Goal: Communication & Community: Answer question/provide support

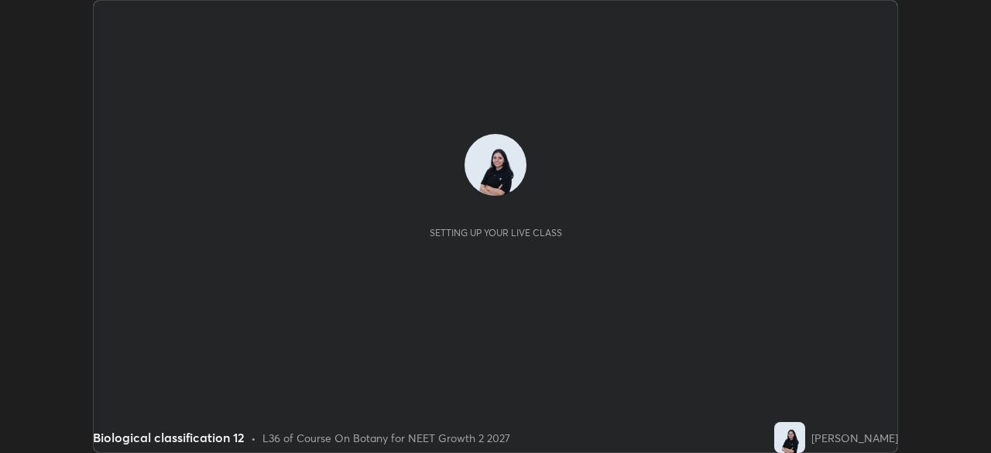
scroll to position [453, 990]
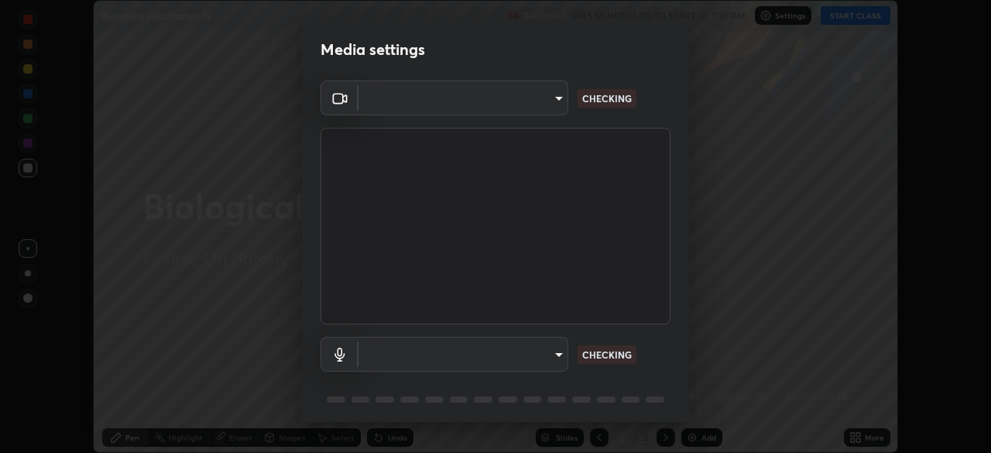
type input "8428e2be8a3e3f13974341e33778a08111258fb38798500ded61d344a6a8a77e"
type input "communications"
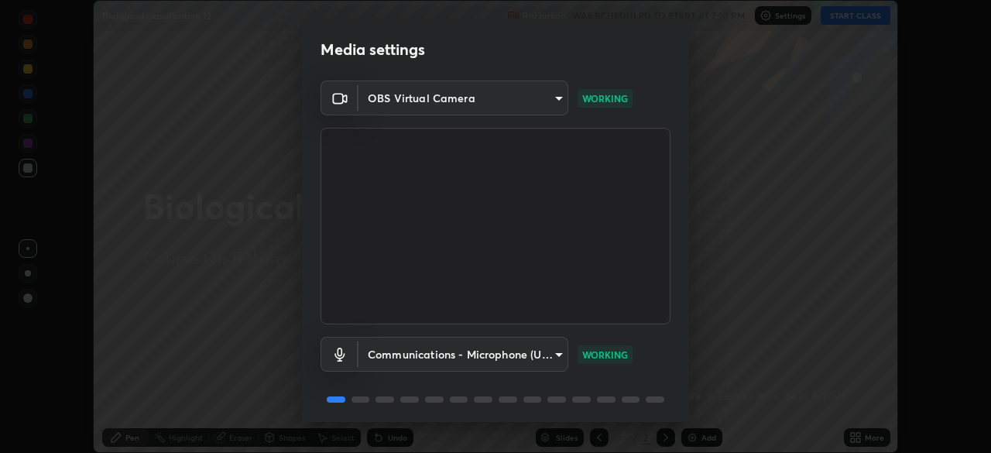
scroll to position [55, 0]
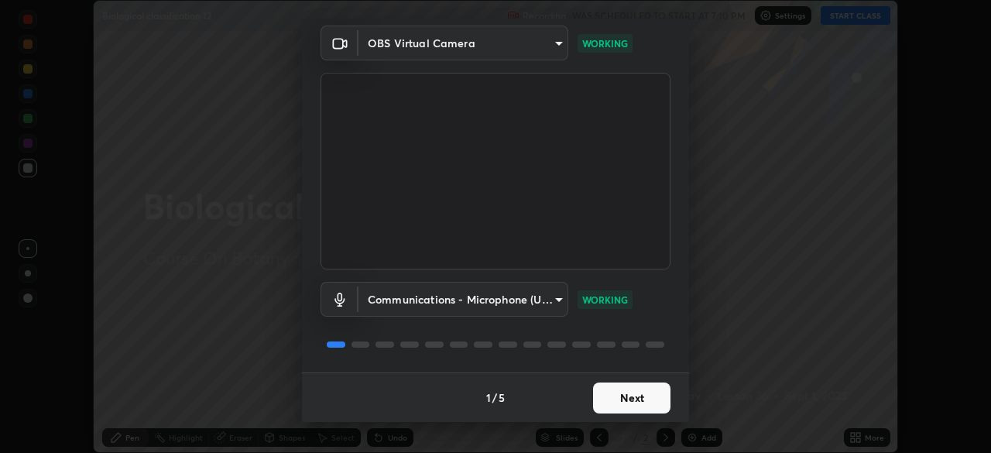
click at [641, 399] on button "Next" at bounding box center [631, 397] width 77 height 31
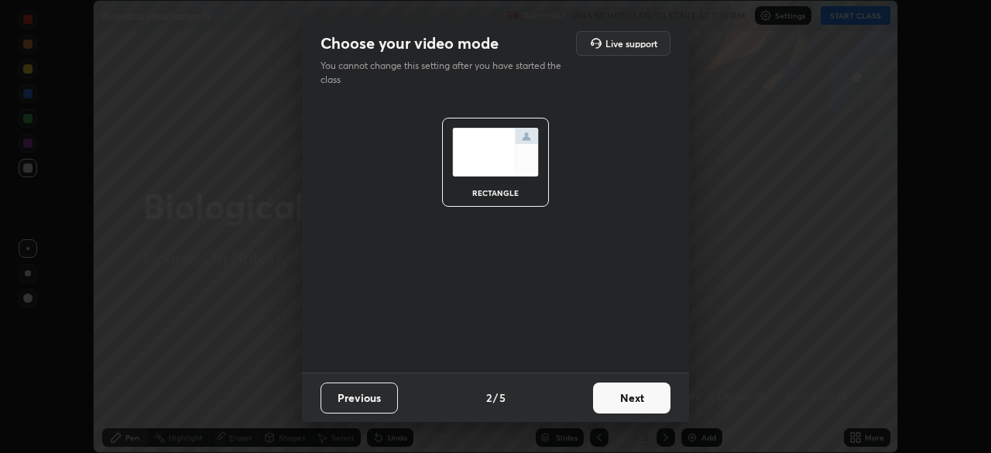
click at [642, 402] on button "Next" at bounding box center [631, 397] width 77 height 31
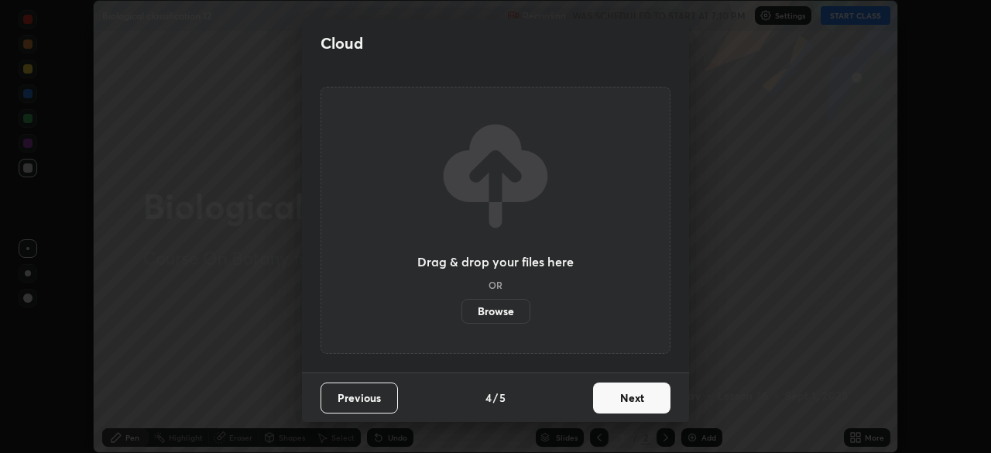
click at [643, 404] on button "Next" at bounding box center [631, 397] width 77 height 31
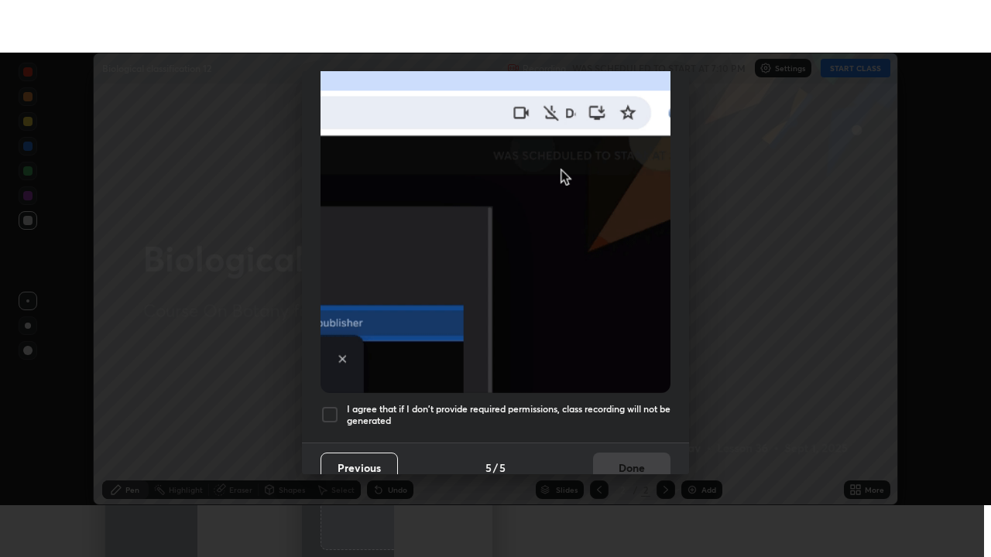
scroll to position [371, 0]
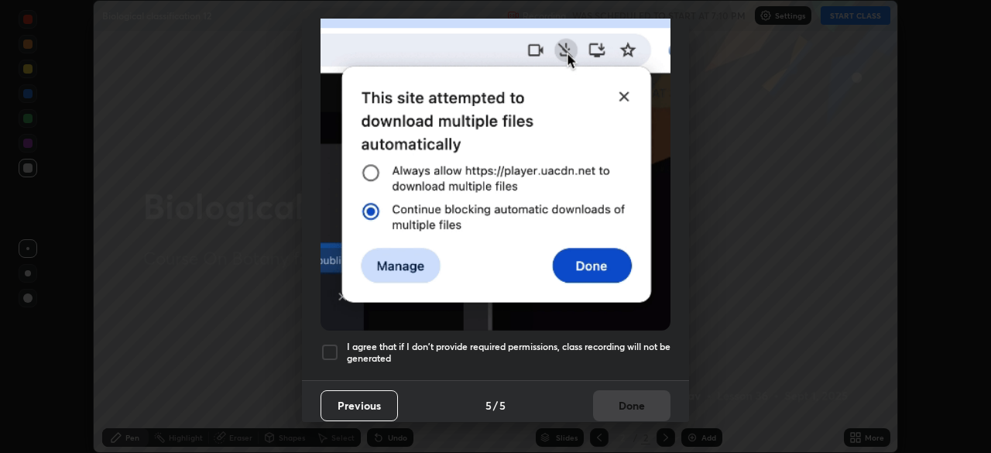
click at [343, 351] on div "I agree that if I don't provide required permissions, class recording will not …" at bounding box center [495, 352] width 350 height 19
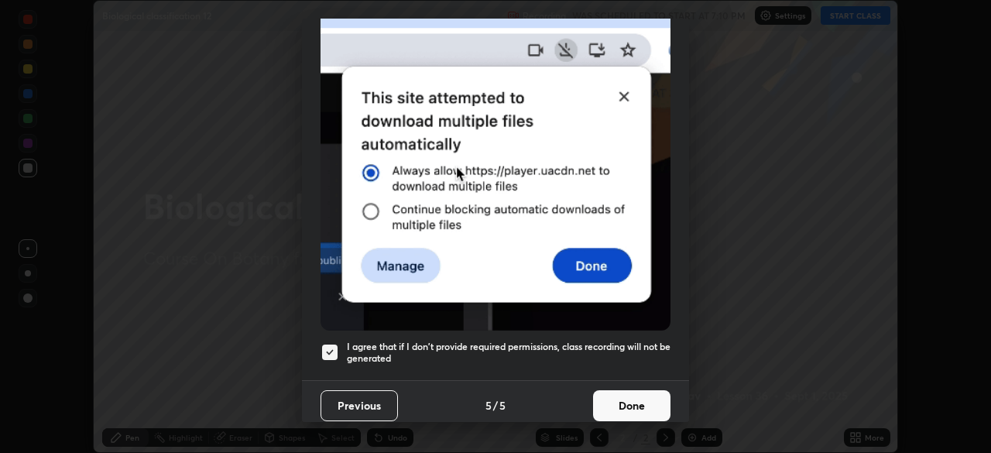
click at [644, 392] on button "Done" at bounding box center [631, 405] width 77 height 31
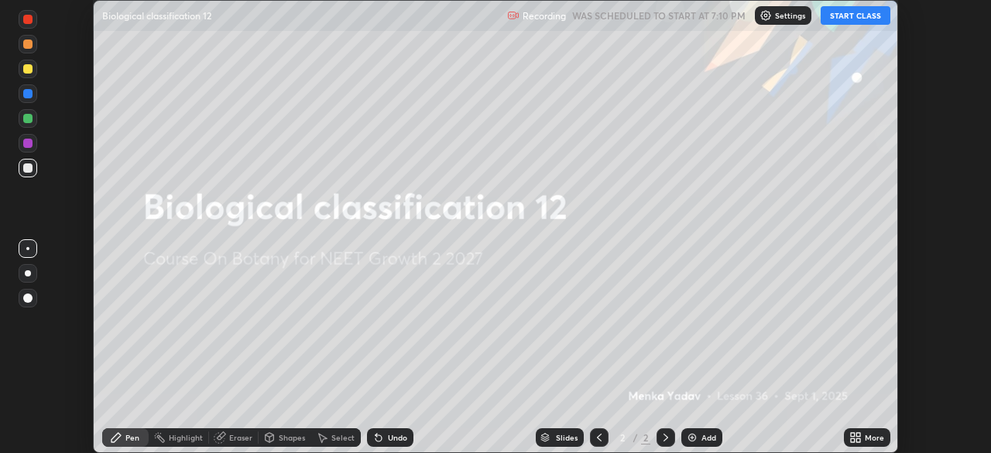
click at [876, 15] on button "START CLASS" at bounding box center [855, 15] width 70 height 19
click at [868, 438] on div "More" at bounding box center [873, 437] width 19 height 8
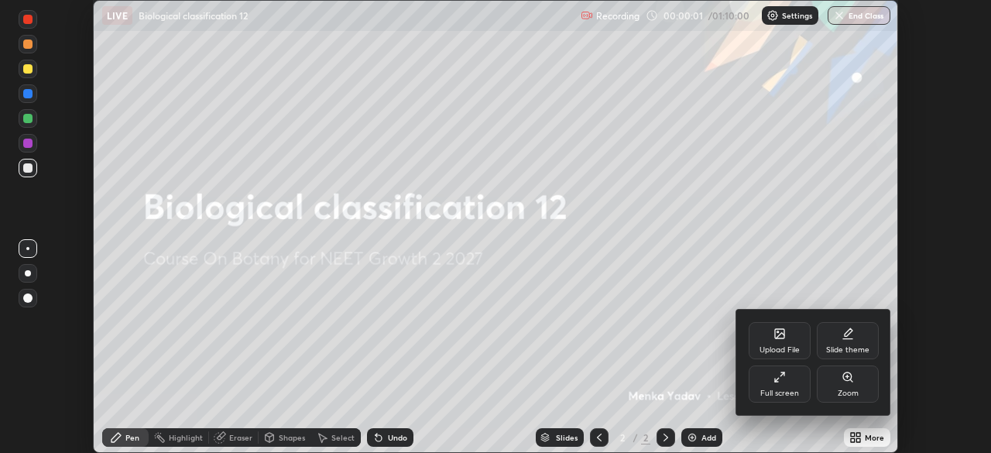
click at [782, 389] on div "Full screen" at bounding box center [779, 393] width 39 height 8
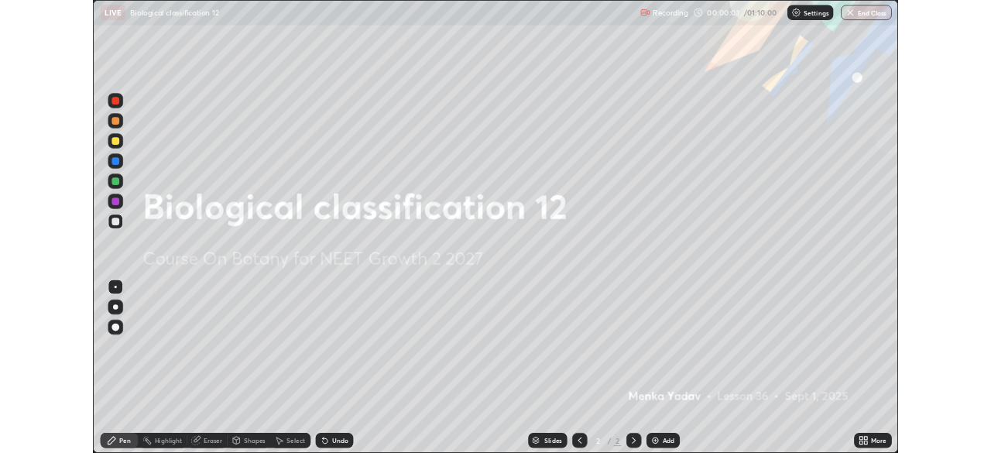
scroll to position [557, 991]
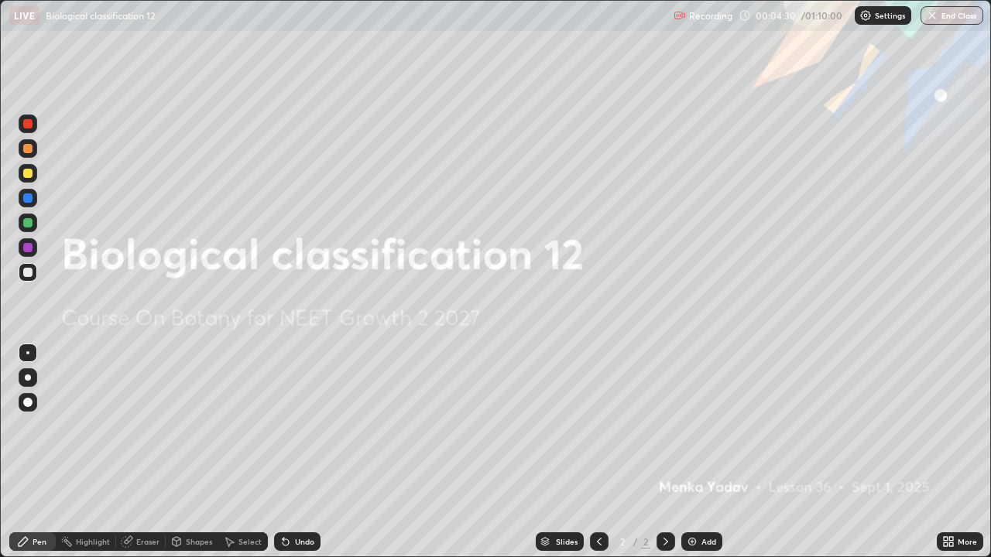
click at [697, 452] on div "Add" at bounding box center [701, 541] width 41 height 19
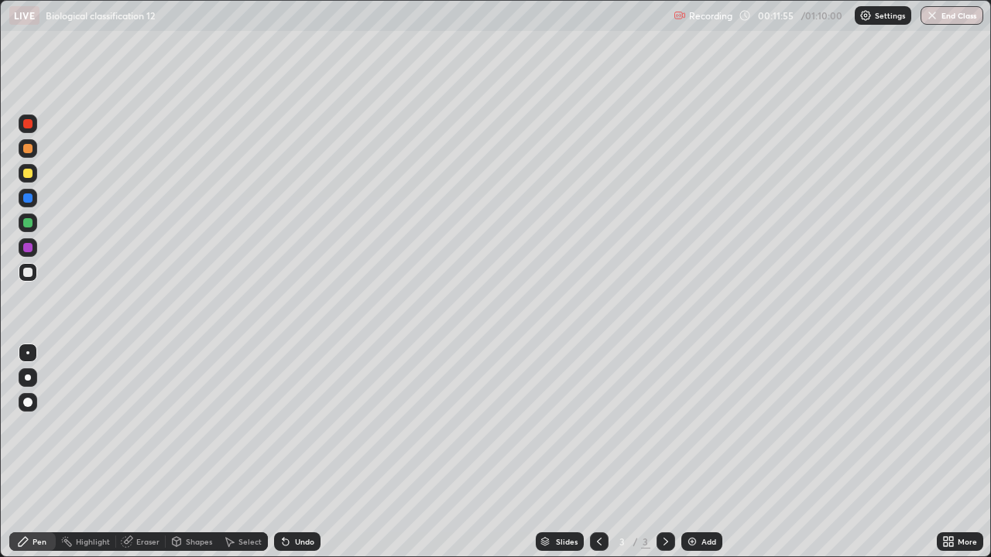
click at [29, 149] on div at bounding box center [27, 148] width 9 height 9
click at [30, 221] on div at bounding box center [27, 222] width 9 height 9
click at [24, 251] on div at bounding box center [27, 247] width 9 height 9
click at [28, 271] on div at bounding box center [27, 272] width 9 height 9
click at [26, 222] on div at bounding box center [27, 222] width 9 height 9
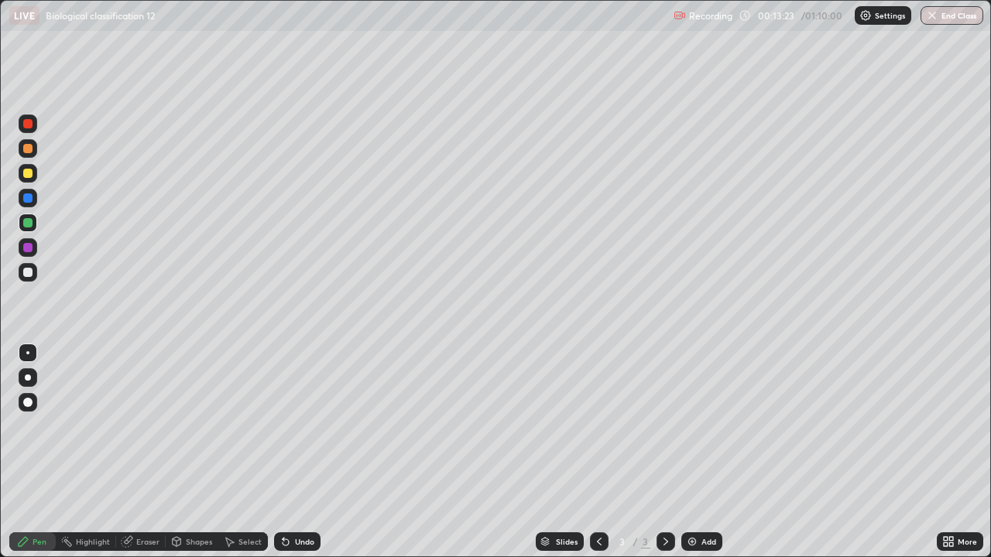
click at [25, 269] on div at bounding box center [27, 272] width 9 height 9
click at [692, 452] on img at bounding box center [692, 542] width 12 height 12
click at [597, 452] on icon at bounding box center [599, 542] width 12 height 12
click at [32, 244] on div at bounding box center [27, 247] width 9 height 9
click at [693, 452] on img at bounding box center [692, 542] width 12 height 12
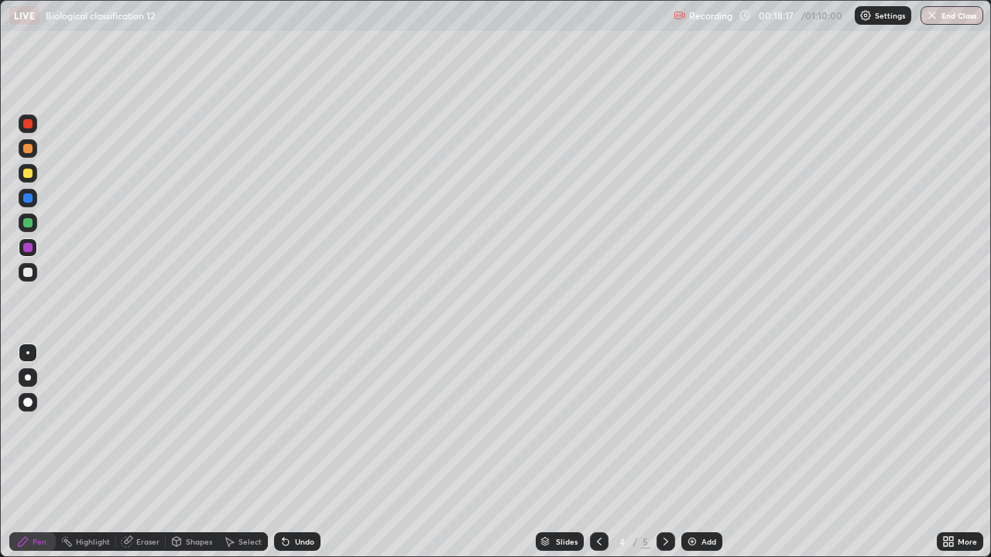
click at [23, 152] on div at bounding box center [27, 148] width 9 height 9
click at [24, 226] on div at bounding box center [27, 222] width 9 height 9
click at [29, 275] on div at bounding box center [27, 272] width 9 height 9
click at [295, 452] on div "Undo" at bounding box center [304, 542] width 19 height 8
click at [288, 452] on div "Undo" at bounding box center [297, 541] width 46 height 19
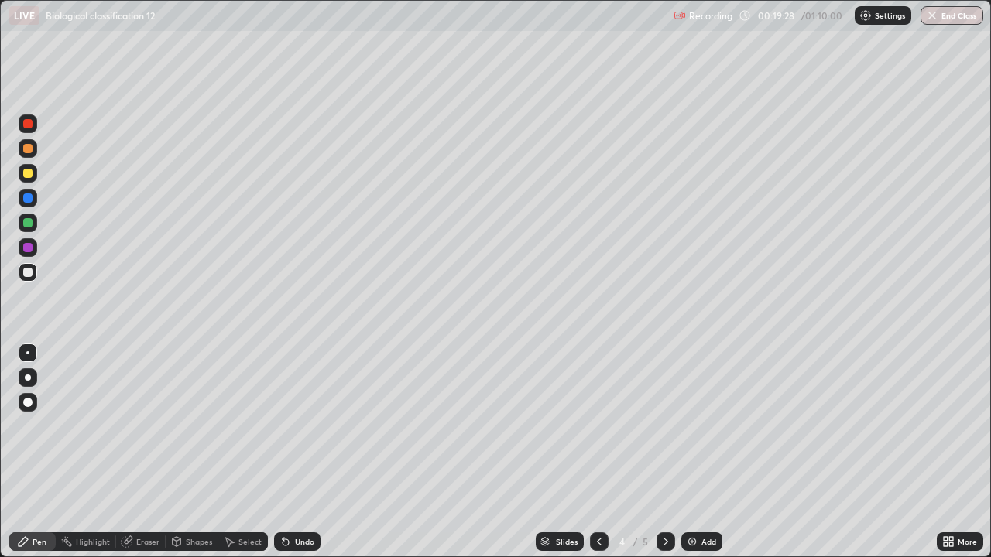
click at [289, 452] on icon at bounding box center [285, 542] width 12 height 12
click at [282, 452] on icon at bounding box center [283, 539] width 2 height 2
click at [283, 452] on icon at bounding box center [285, 542] width 6 height 6
click at [289, 452] on icon at bounding box center [285, 542] width 12 height 12
click at [291, 452] on div "Undo" at bounding box center [297, 541] width 46 height 19
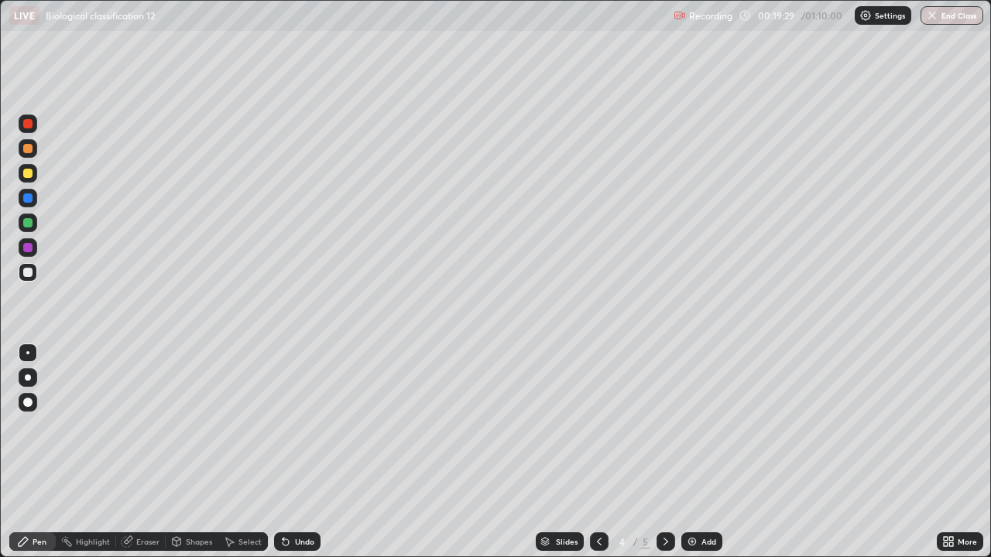
click at [290, 452] on div "Undo" at bounding box center [297, 541] width 46 height 19
click at [282, 452] on icon at bounding box center [283, 539] width 2 height 2
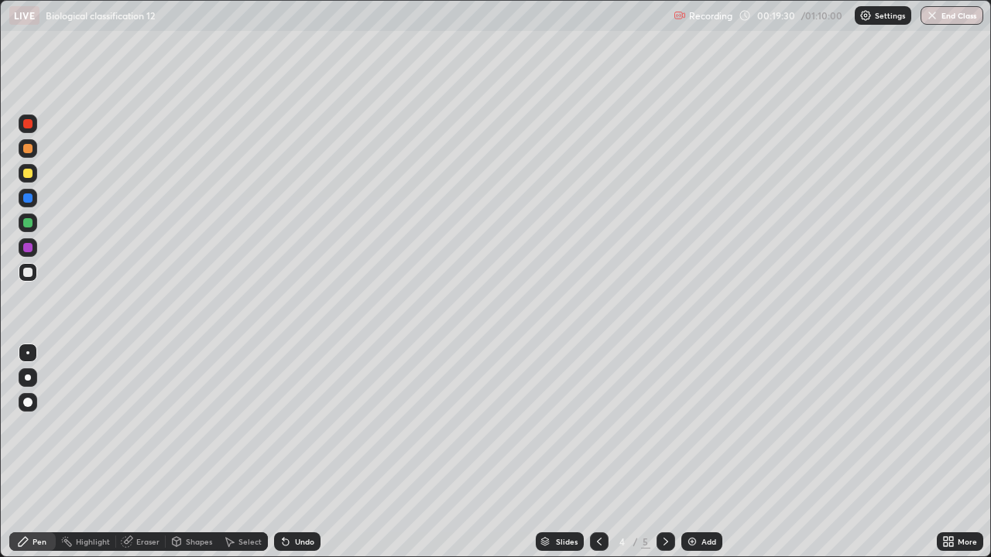
click at [289, 452] on icon at bounding box center [285, 542] width 12 height 12
click at [299, 452] on div "Undo" at bounding box center [304, 542] width 19 height 8
click at [298, 452] on div "Undo" at bounding box center [297, 541] width 46 height 19
click at [295, 452] on div "Undo" at bounding box center [304, 542] width 19 height 8
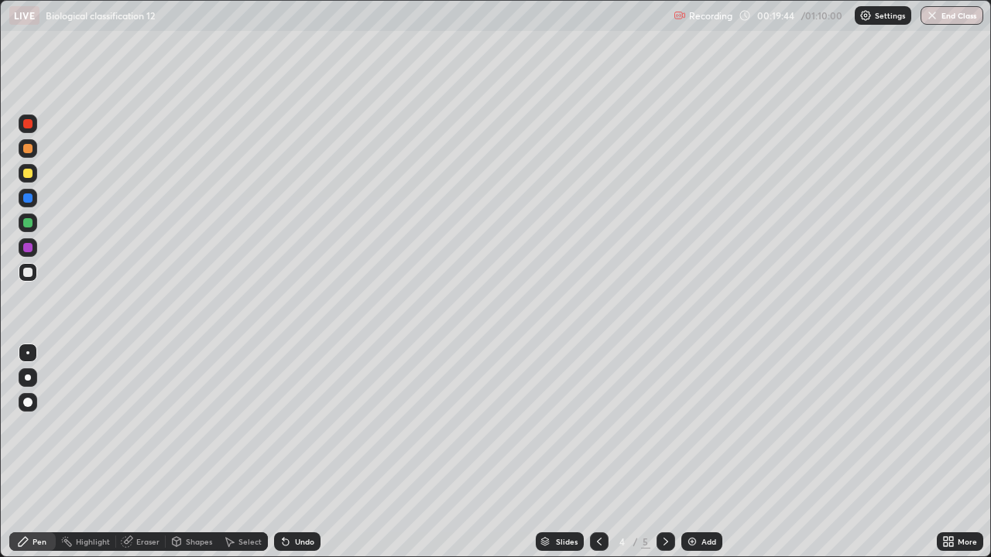
click at [292, 452] on div "Undo" at bounding box center [297, 541] width 46 height 19
click at [301, 452] on div "Undo" at bounding box center [304, 542] width 19 height 8
click at [27, 250] on div at bounding box center [27, 247] width 9 height 9
click at [26, 263] on div at bounding box center [28, 272] width 19 height 19
click at [23, 246] on div at bounding box center [27, 247] width 9 height 9
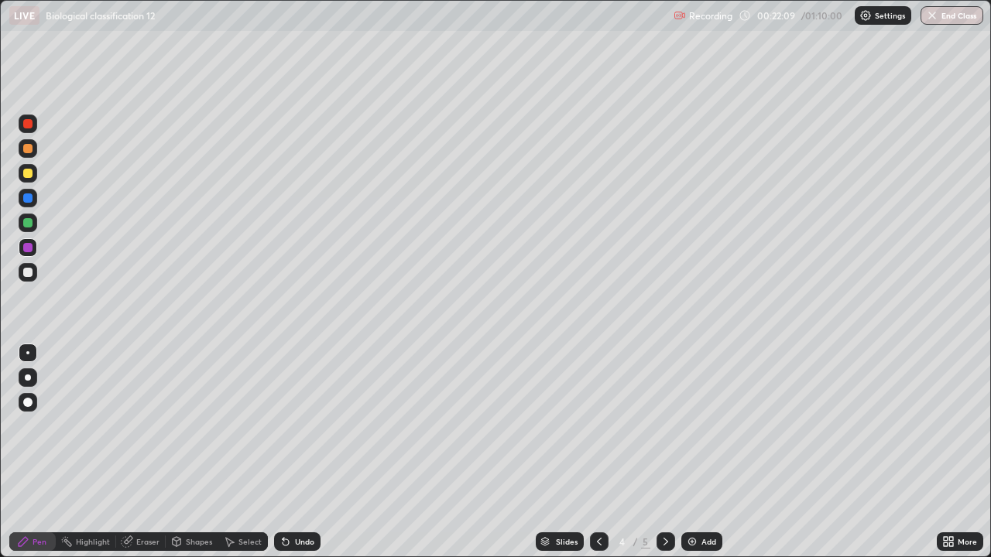
click at [27, 270] on div at bounding box center [27, 272] width 9 height 9
click at [697, 452] on div "Add" at bounding box center [701, 541] width 41 height 19
click at [29, 175] on div at bounding box center [27, 173] width 9 height 9
click at [20, 227] on div at bounding box center [28, 223] width 19 height 19
click at [26, 273] on div at bounding box center [27, 272] width 9 height 9
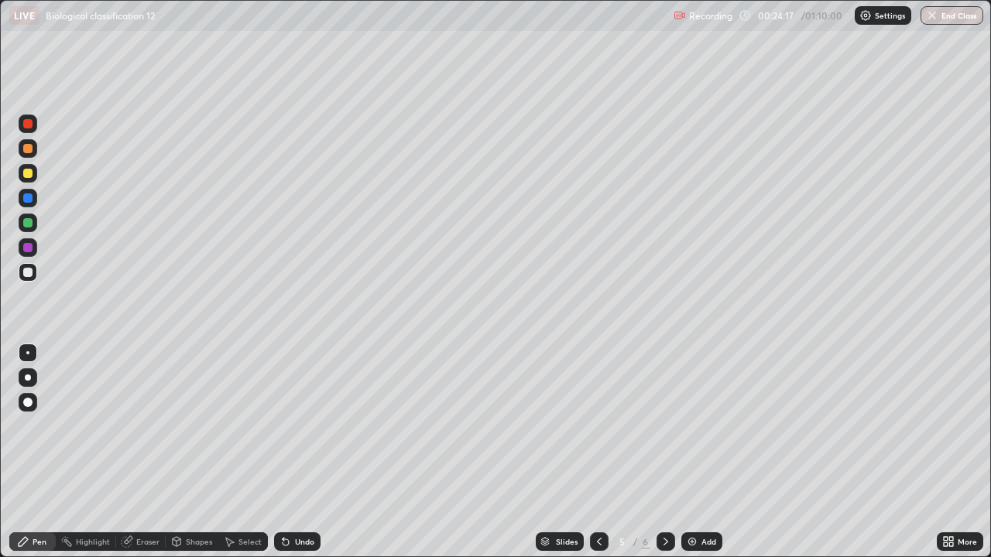
click at [28, 250] on div at bounding box center [27, 247] width 9 height 9
click at [27, 273] on div at bounding box center [27, 272] width 9 height 9
click at [23, 218] on div at bounding box center [28, 223] width 19 height 19
click at [302, 452] on div "Undo" at bounding box center [304, 542] width 19 height 8
click at [301, 452] on div "Undo" at bounding box center [304, 542] width 19 height 8
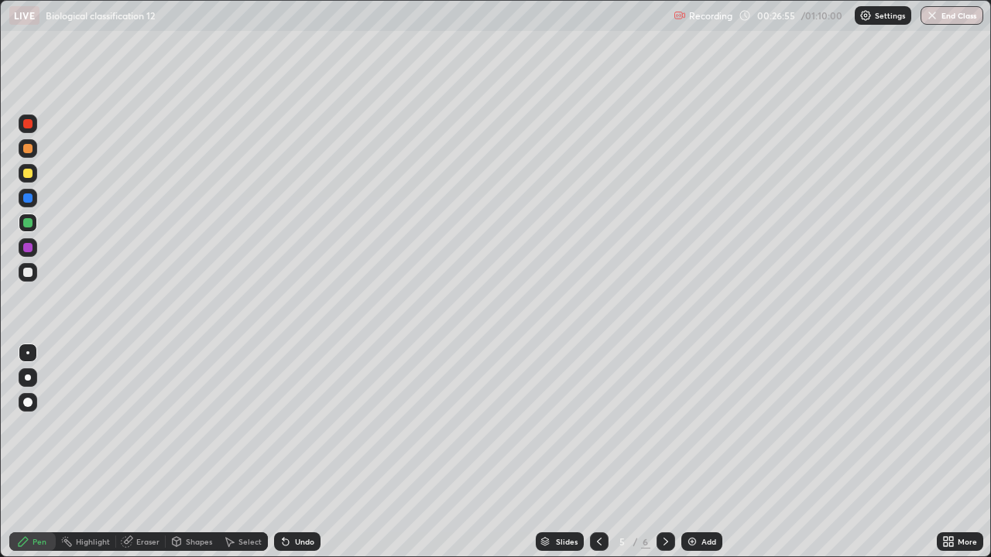
click at [714, 452] on div "Add" at bounding box center [708, 542] width 15 height 8
click at [30, 155] on div at bounding box center [28, 148] width 19 height 19
click at [28, 227] on div at bounding box center [27, 222] width 9 height 9
click at [299, 452] on div "Undo" at bounding box center [297, 541] width 46 height 19
click at [29, 272] on div at bounding box center [27, 272] width 9 height 9
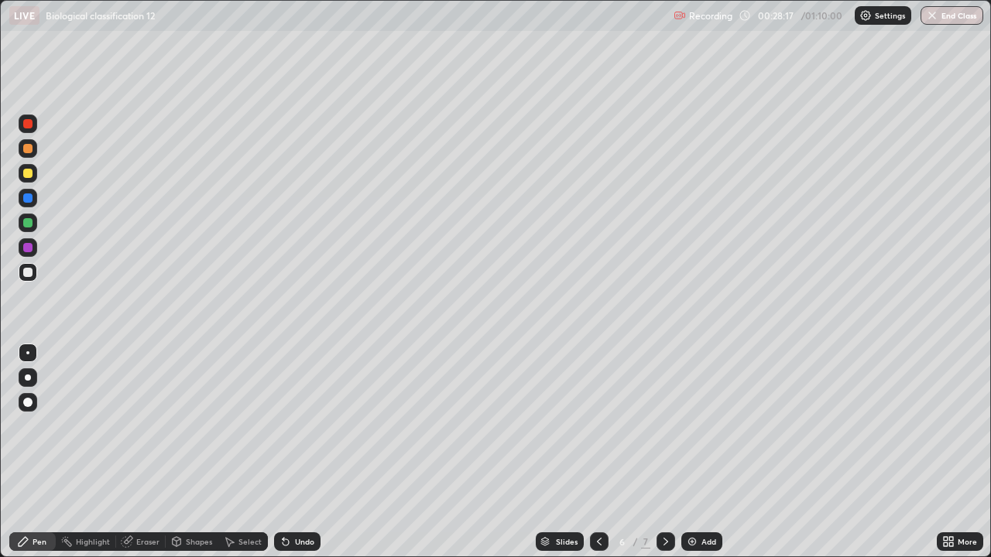
click at [31, 197] on div at bounding box center [27, 197] width 9 height 9
click at [26, 269] on div at bounding box center [27, 272] width 9 height 9
click at [29, 248] on div at bounding box center [27, 247] width 9 height 9
click at [692, 452] on div "Add" at bounding box center [701, 541] width 41 height 19
click at [29, 152] on div at bounding box center [27, 148] width 9 height 9
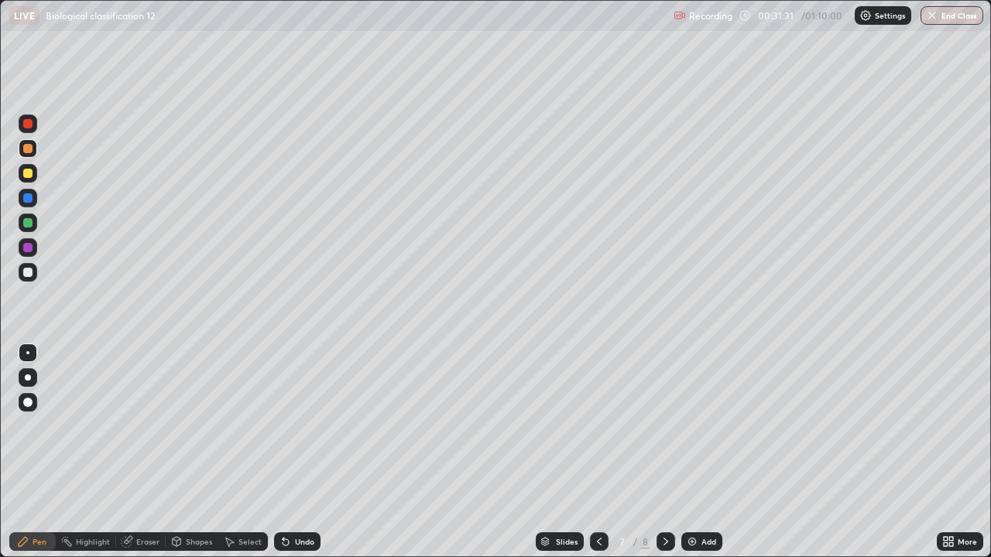
click at [27, 225] on div at bounding box center [27, 222] width 9 height 9
click at [19, 272] on div at bounding box center [28, 272] width 19 height 19
click at [295, 452] on div "Undo" at bounding box center [304, 542] width 19 height 8
click at [301, 452] on div "Undo" at bounding box center [304, 542] width 19 height 8
click at [300, 452] on div "Undo" at bounding box center [304, 542] width 19 height 8
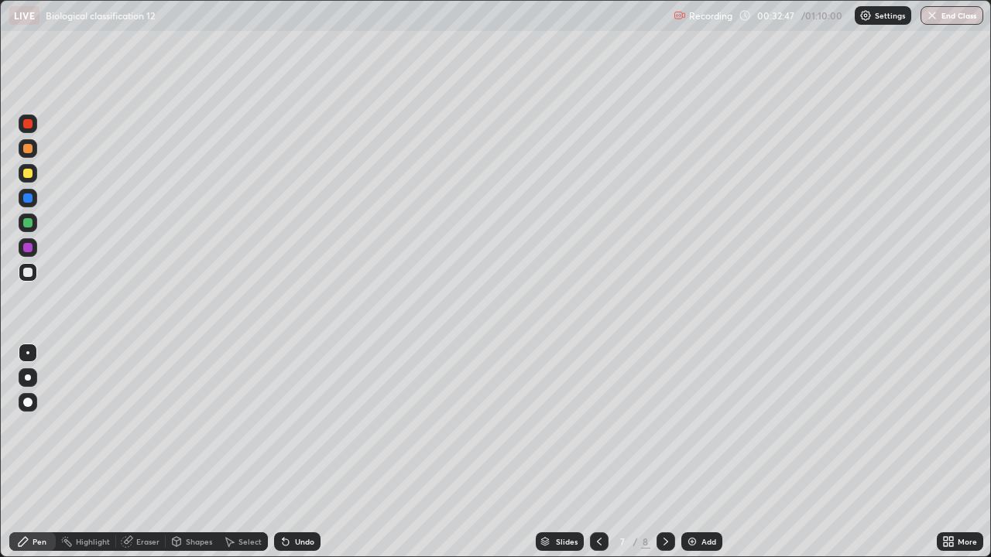
click at [300, 452] on div "Undo" at bounding box center [304, 542] width 19 height 8
click at [302, 452] on div "Undo" at bounding box center [304, 542] width 19 height 8
click at [682, 452] on div "Add" at bounding box center [701, 541] width 41 height 19
click at [590, 452] on div at bounding box center [599, 541] width 19 height 19
click at [21, 150] on div at bounding box center [28, 148] width 19 height 19
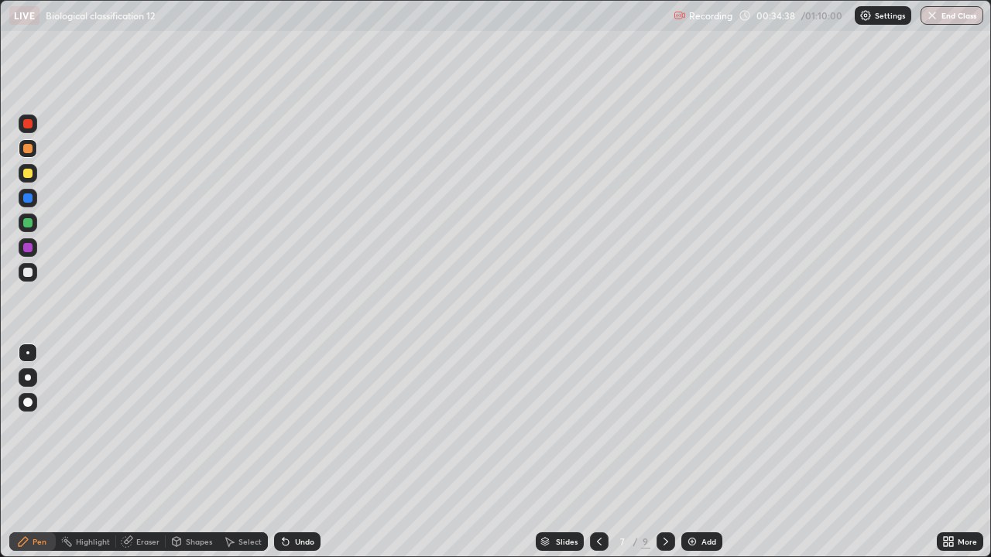
click at [317, 452] on div "Undo" at bounding box center [297, 541] width 46 height 19
click at [956, 452] on div "More" at bounding box center [959, 541] width 46 height 19
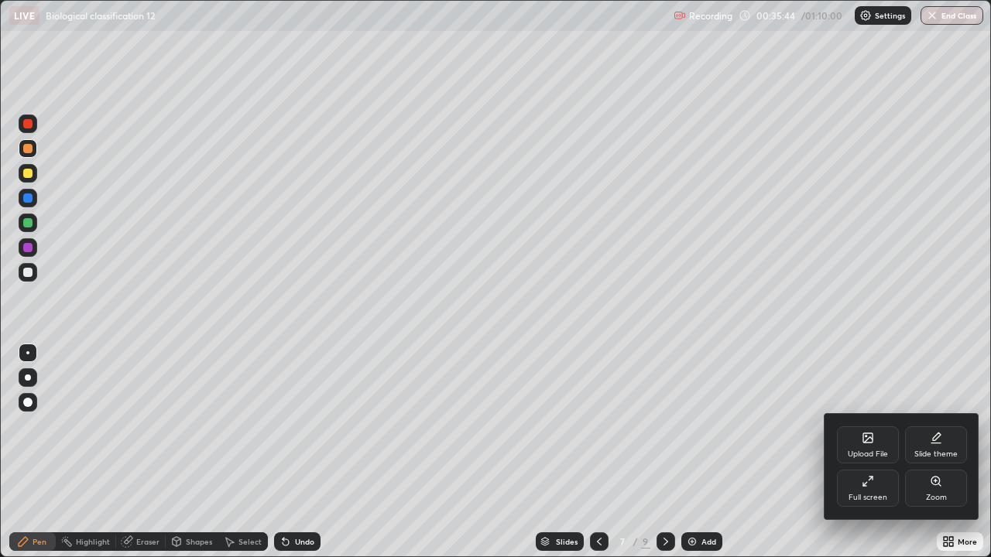
click at [872, 436] on icon at bounding box center [867, 437] width 9 height 9
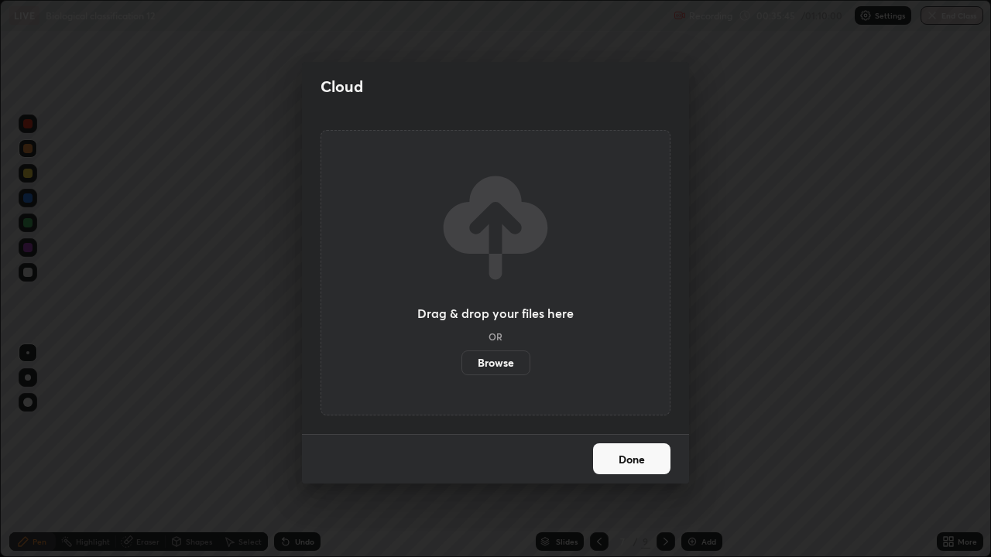
click at [515, 361] on label "Browse" at bounding box center [495, 363] width 69 height 25
click at [461, 361] on input "Browse" at bounding box center [461, 363] width 0 height 25
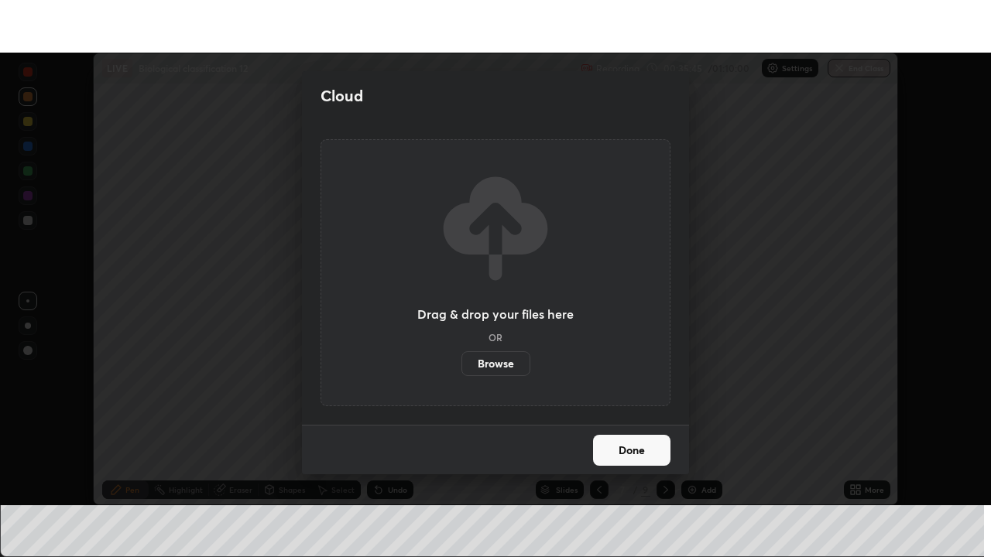
scroll to position [76934, 76396]
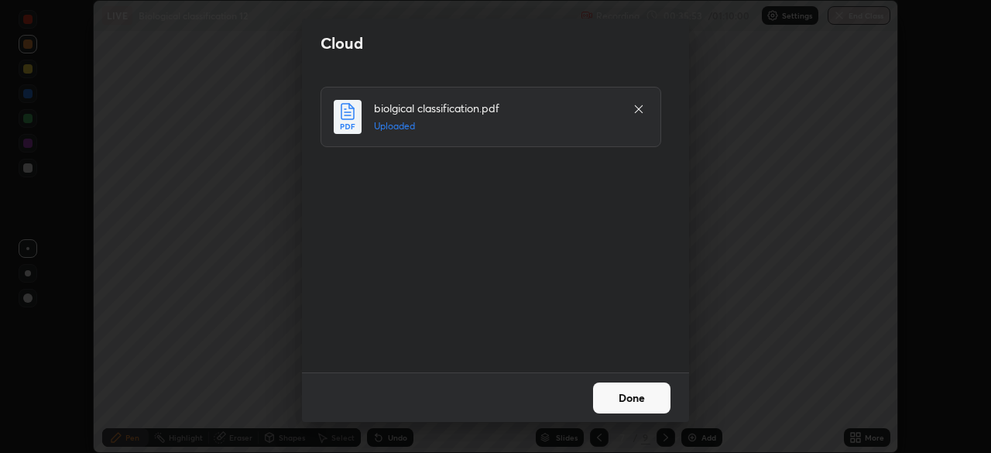
click at [653, 400] on button "Done" at bounding box center [631, 397] width 77 height 31
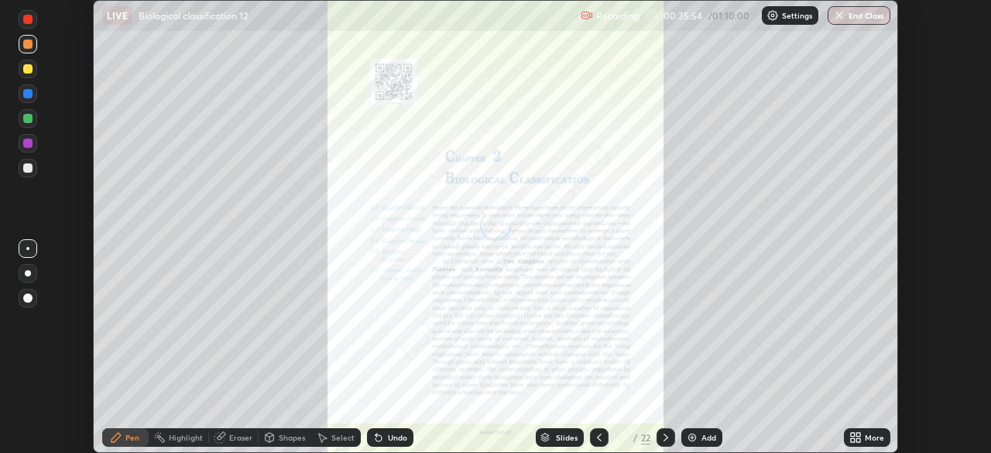
click at [857, 434] on icon at bounding box center [858, 435] width 4 height 4
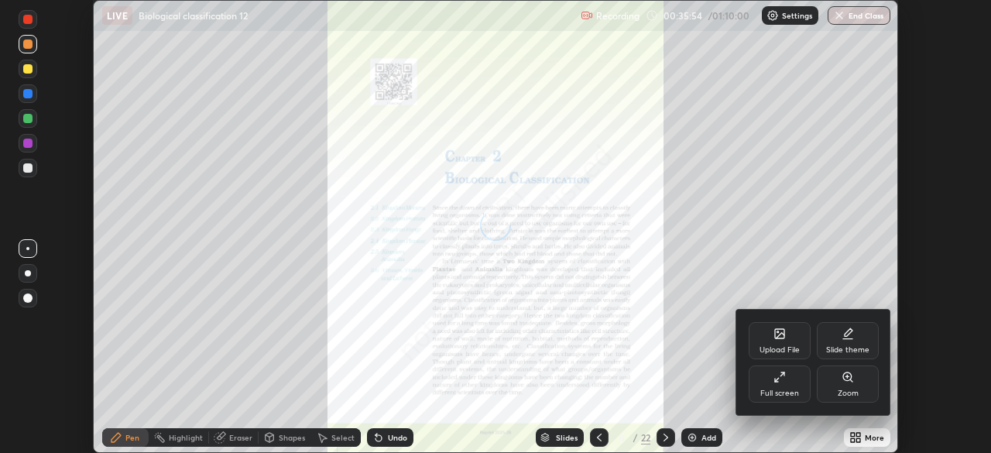
click at [798, 384] on div "Full screen" at bounding box center [779, 383] width 62 height 37
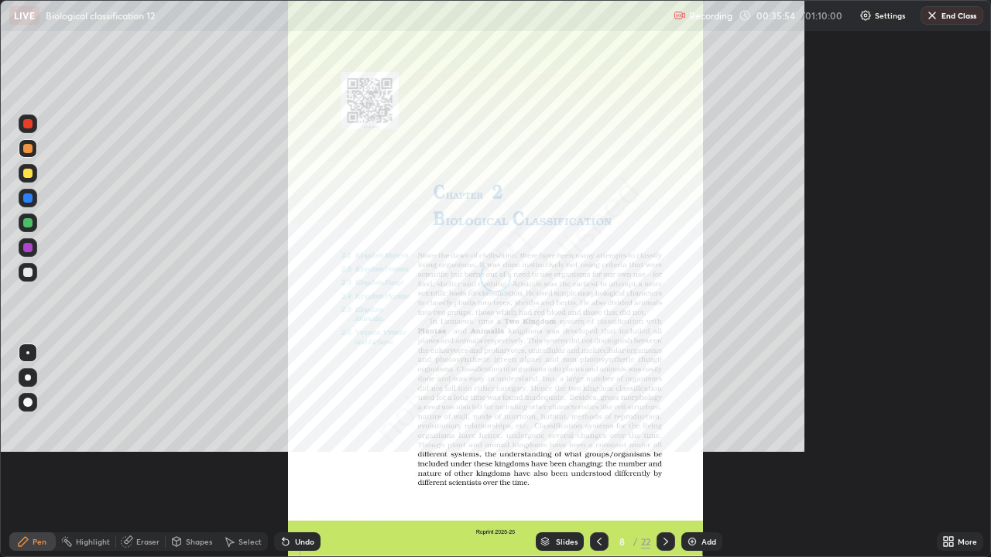
scroll to position [557, 991]
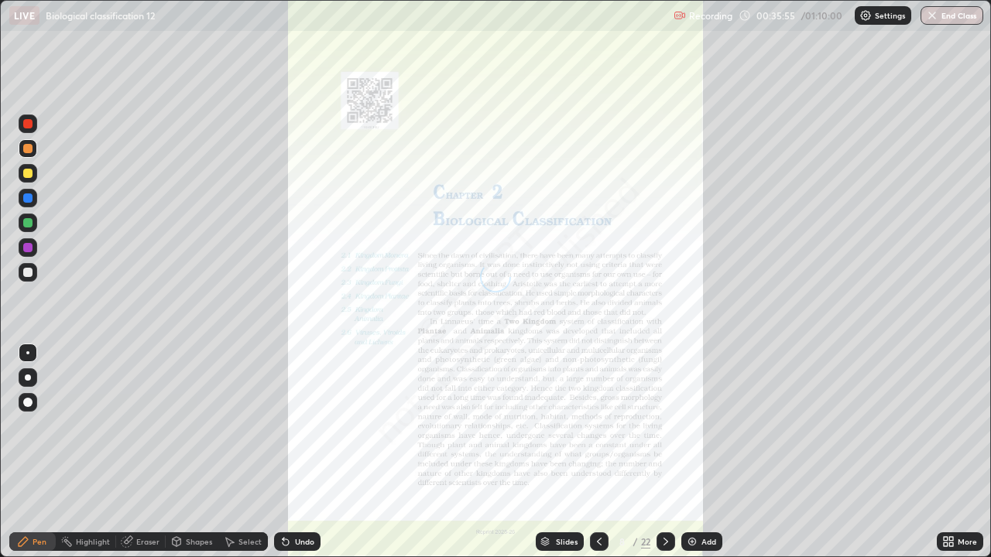
click at [562, 452] on div "Slides" at bounding box center [567, 542] width 22 height 8
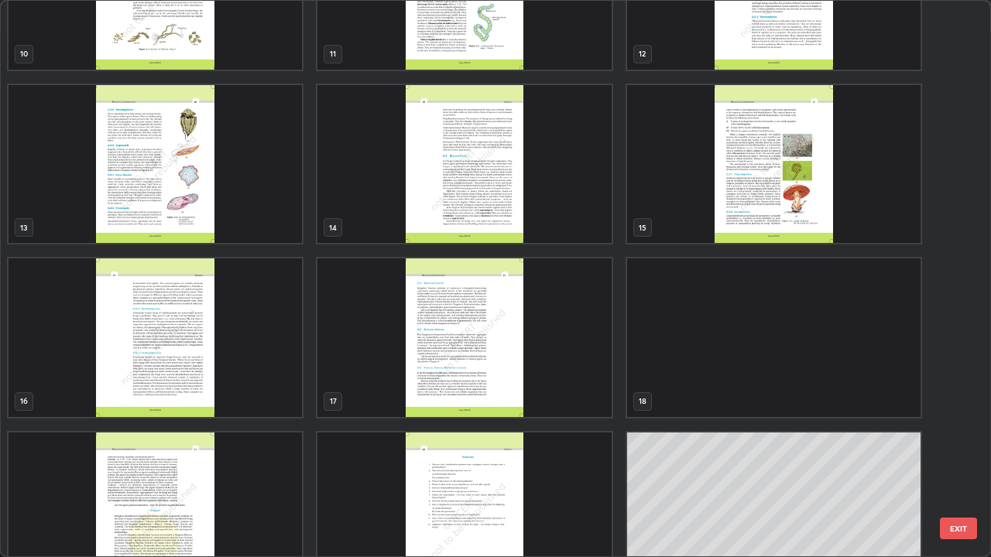
scroll to position [623, 0]
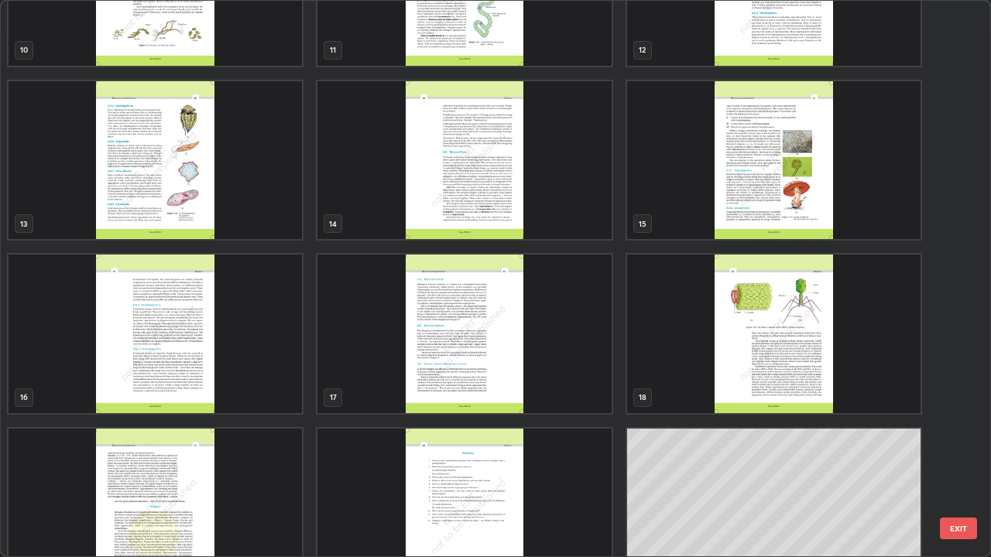
click at [814, 382] on img "grid" at bounding box center [773, 334] width 293 height 159
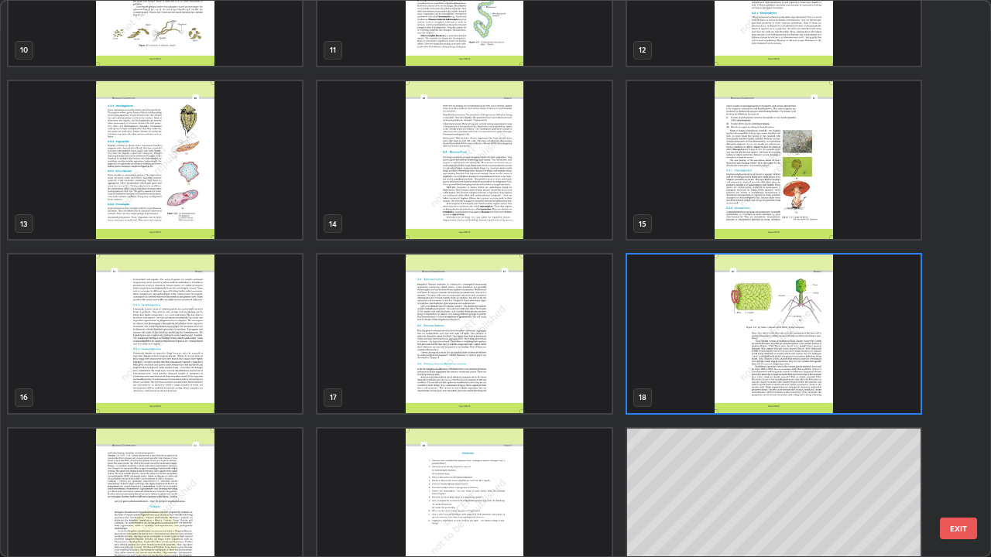
click at [813, 379] on img "grid" at bounding box center [773, 334] width 293 height 159
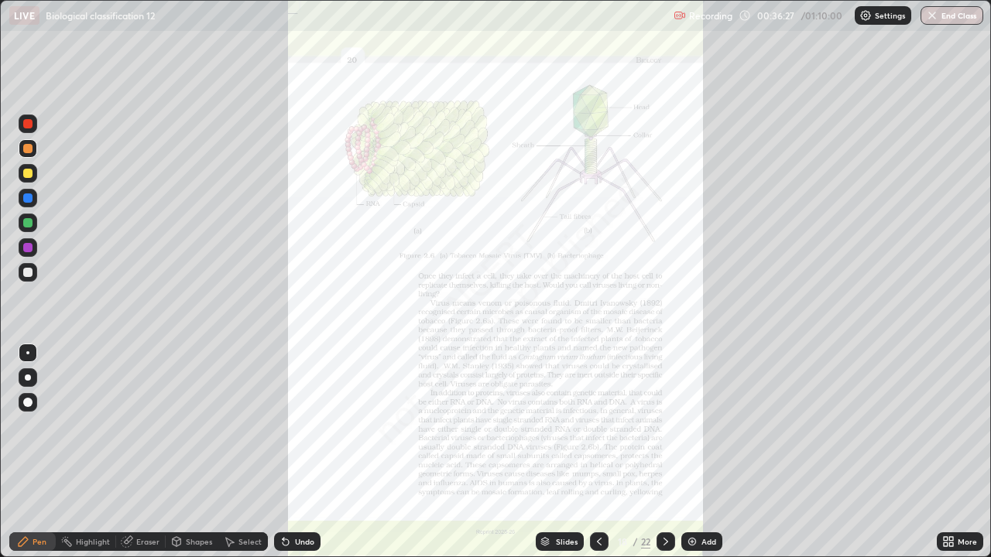
click at [813, 379] on img "grid" at bounding box center [773, 334] width 293 height 159
click at [965, 452] on div "More" at bounding box center [966, 542] width 19 height 8
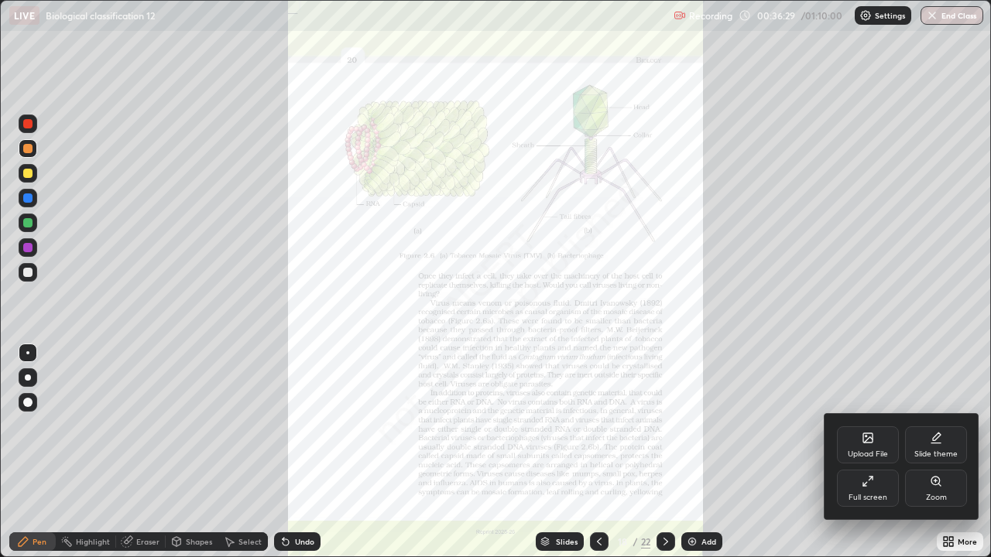
click at [945, 452] on div "Zoom" at bounding box center [936, 488] width 62 height 37
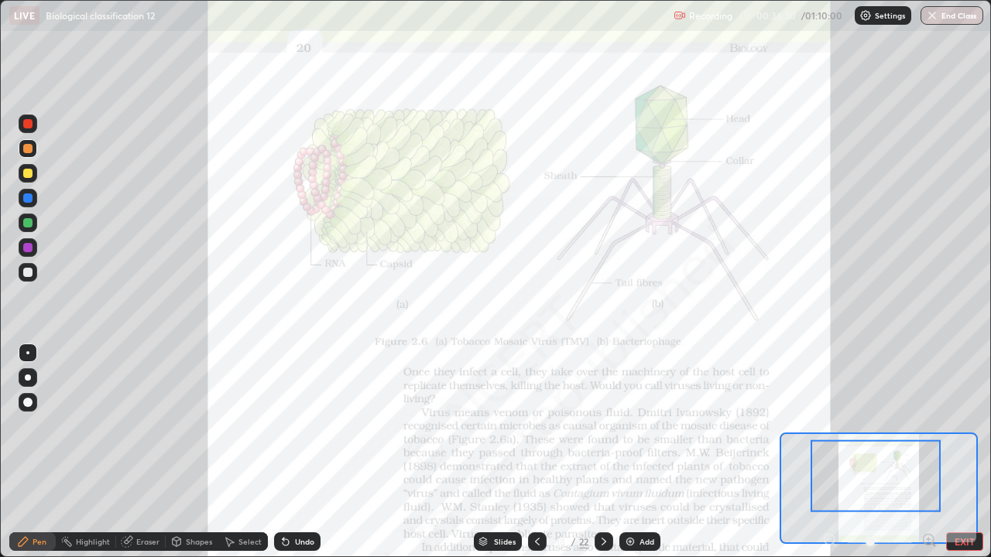
click at [933, 452] on icon at bounding box center [933, 544] width 3 height 3
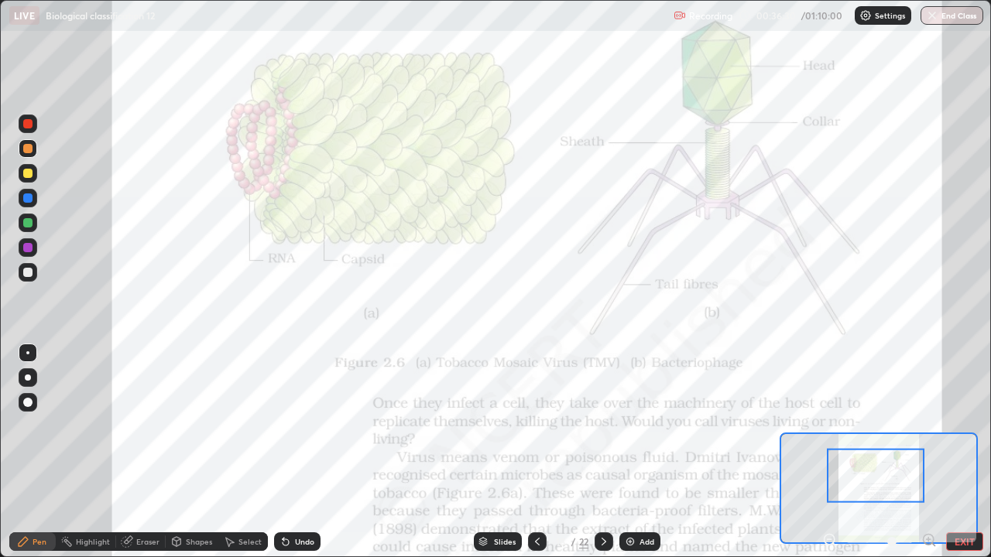
click at [927, 452] on icon at bounding box center [928, 539] width 15 height 15
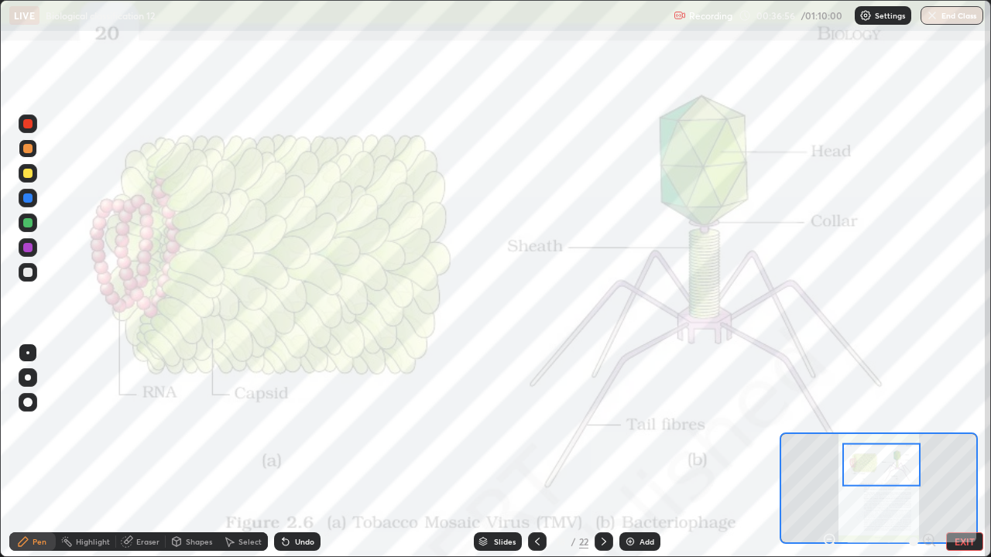
click at [28, 221] on div at bounding box center [27, 222] width 9 height 9
click at [28, 197] on div at bounding box center [27, 197] width 9 height 9
click at [22, 173] on div at bounding box center [28, 173] width 19 height 19
click at [648, 452] on div "Add" at bounding box center [646, 542] width 15 height 8
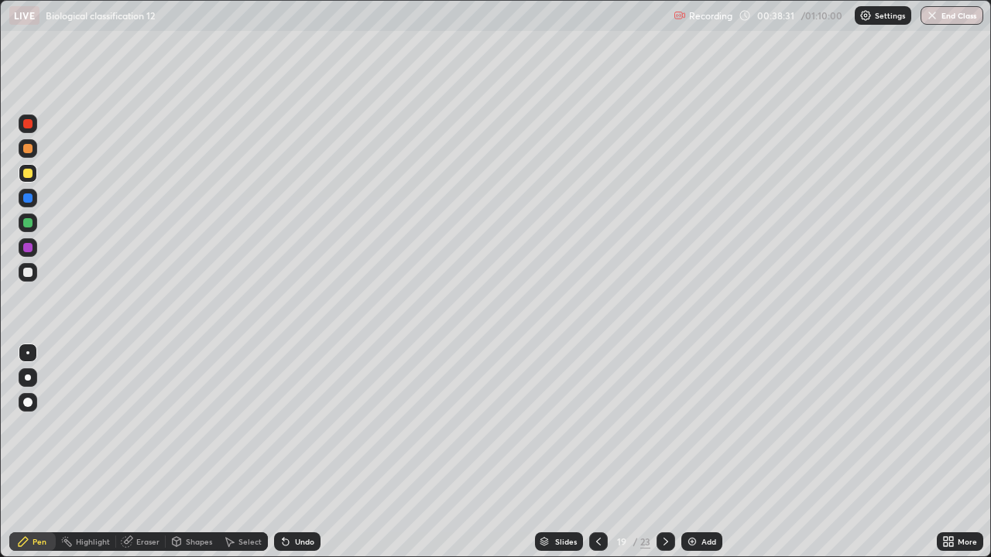
click at [26, 248] on div at bounding box center [27, 247] width 9 height 9
click at [138, 452] on div "Eraser" at bounding box center [147, 542] width 23 height 8
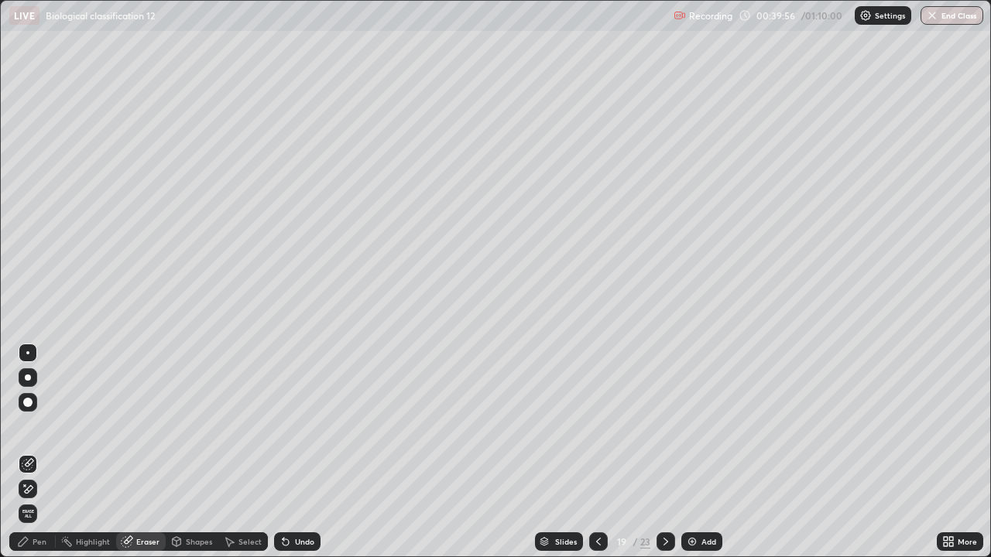
click at [45, 452] on div "Pen" at bounding box center [40, 542] width 14 height 8
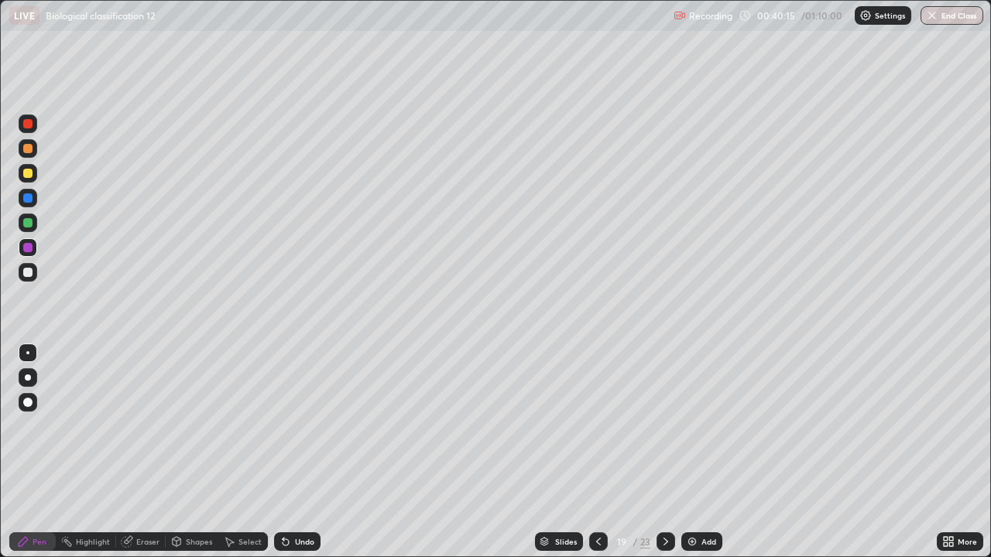
click at [571, 452] on div "Slides" at bounding box center [566, 542] width 22 height 8
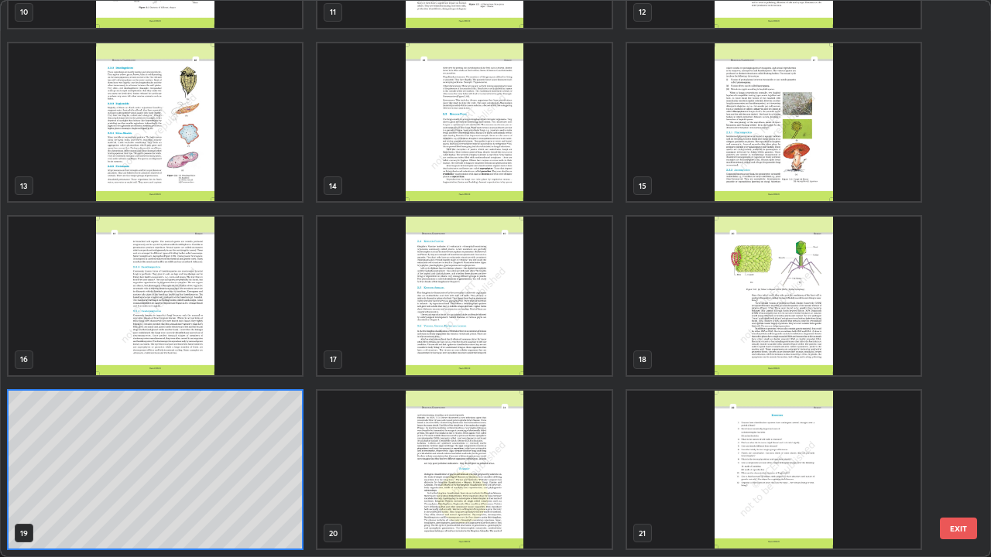
scroll to position [551, 981]
click at [853, 326] on img "grid" at bounding box center [773, 296] width 293 height 159
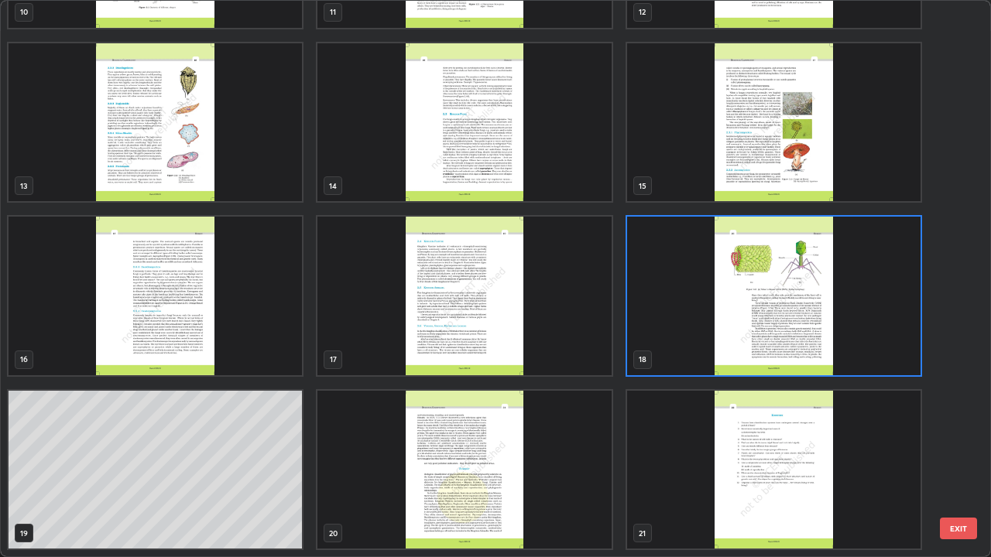
click at [855, 330] on img "grid" at bounding box center [773, 296] width 293 height 159
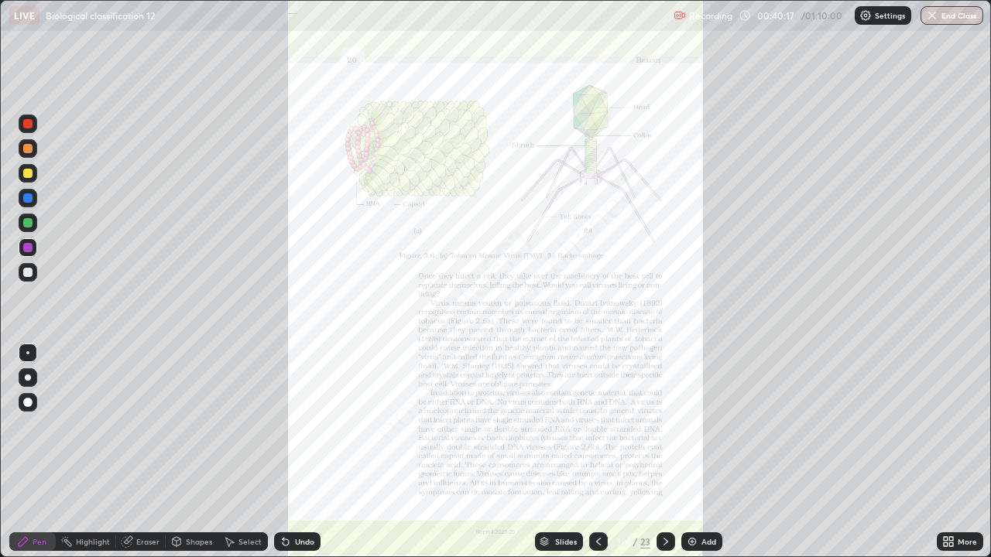
click at [963, 452] on div "More" at bounding box center [959, 541] width 46 height 19
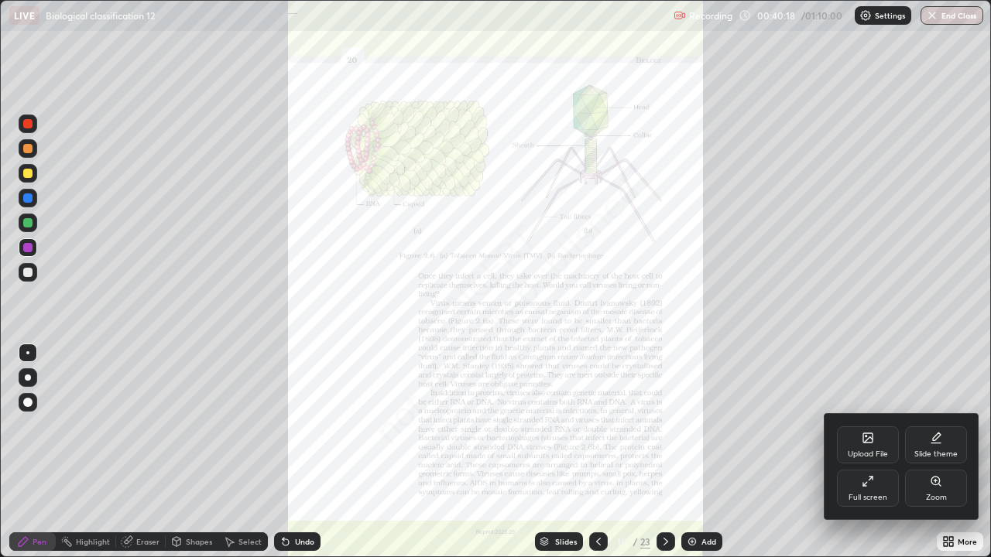
click at [943, 452] on div "Zoom" at bounding box center [936, 498] width 21 height 8
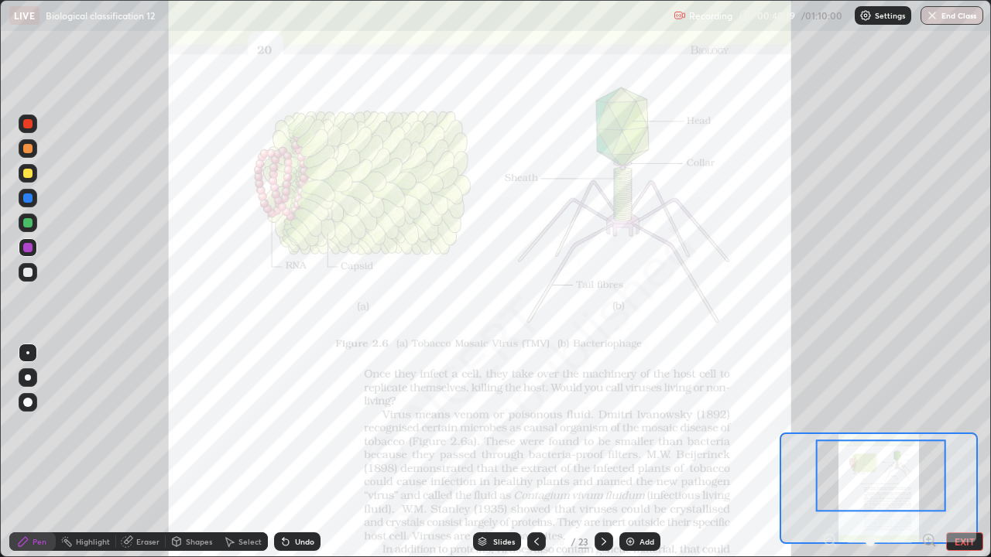
click at [926, 452] on icon at bounding box center [928, 539] width 4 height 0
click at [929, 452] on icon at bounding box center [928, 539] width 4 height 0
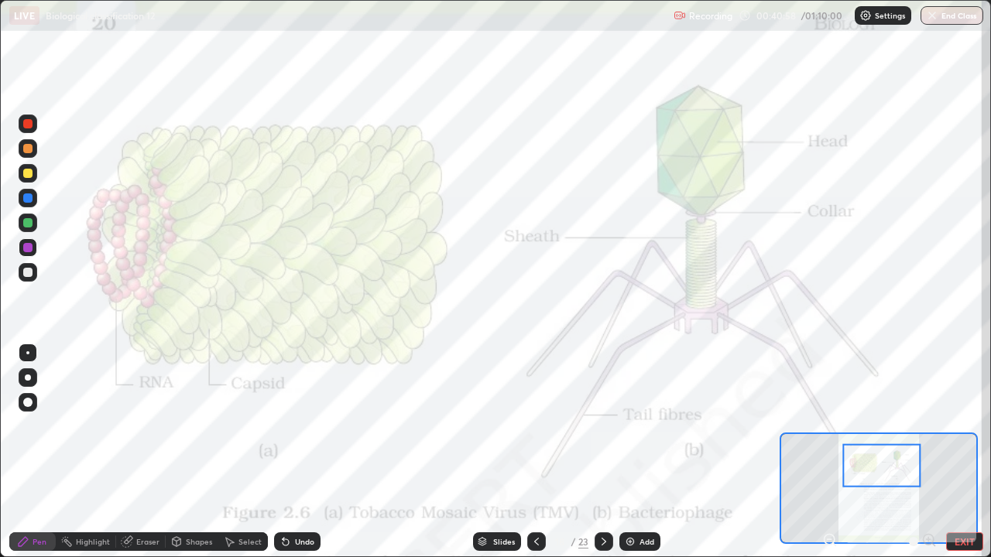
click at [504, 452] on div "Slides" at bounding box center [504, 542] width 22 height 8
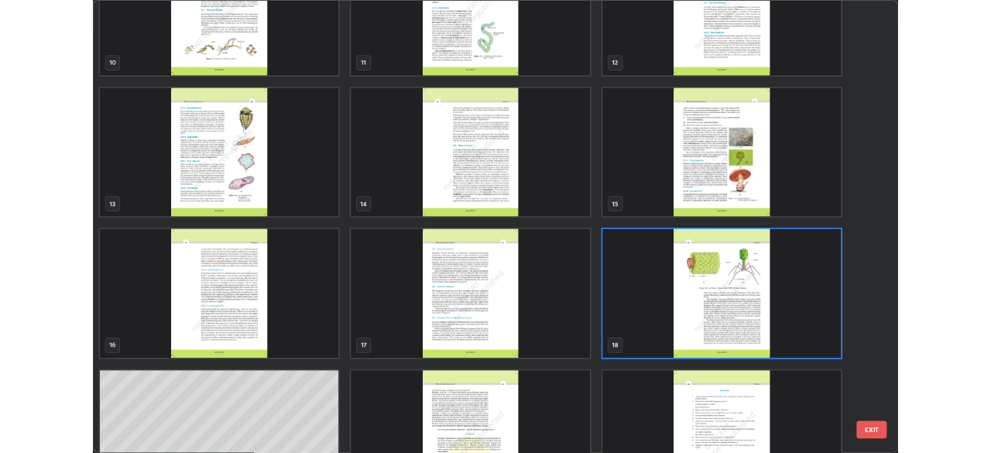
scroll to position [600, 0]
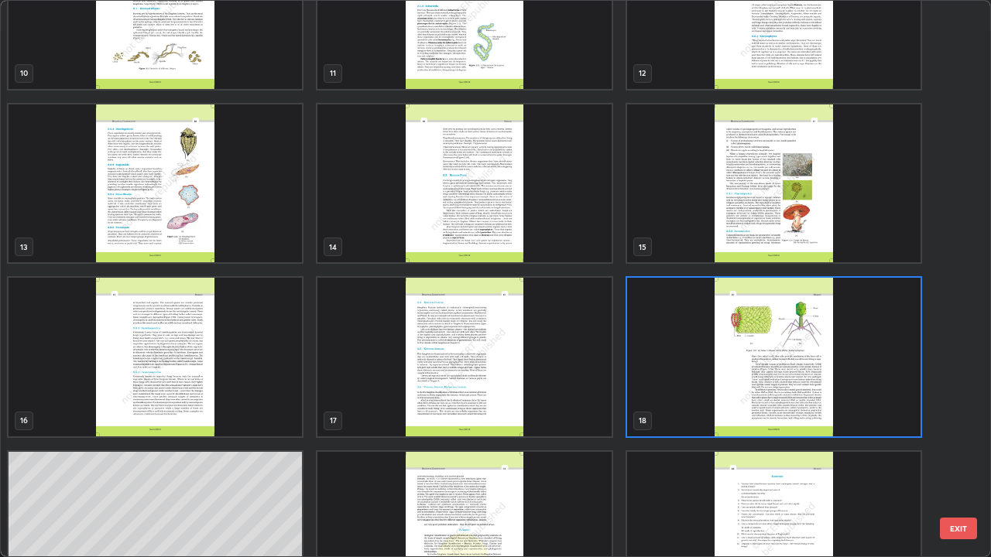
click at [573, 397] on img "grid" at bounding box center [463, 357] width 293 height 159
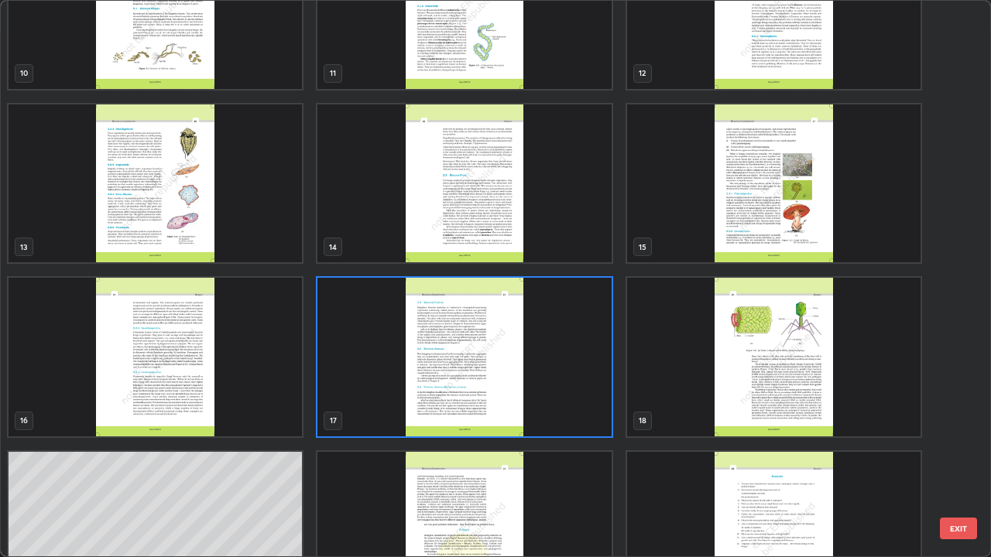
click at [570, 395] on img "grid" at bounding box center [463, 357] width 293 height 159
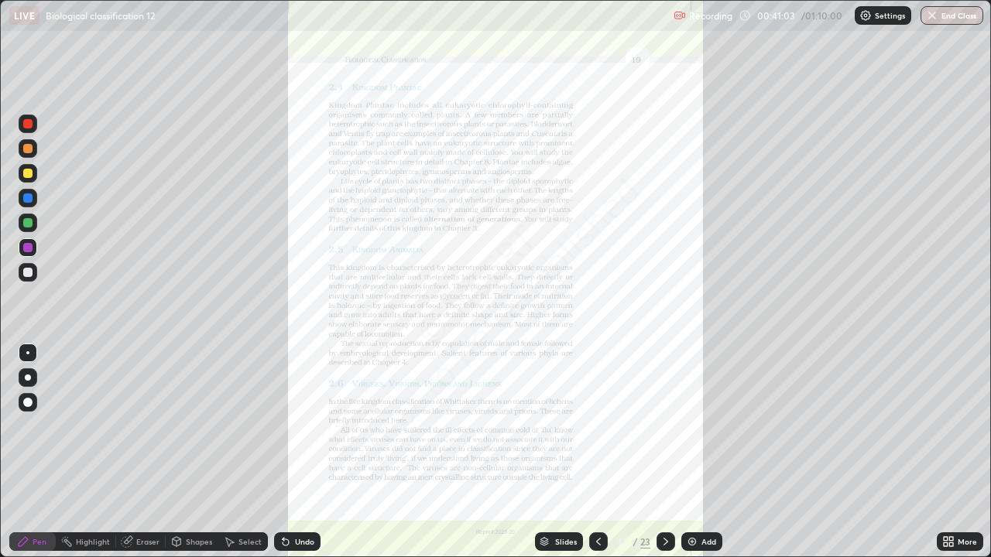
click at [960, 452] on div "More" at bounding box center [966, 542] width 19 height 8
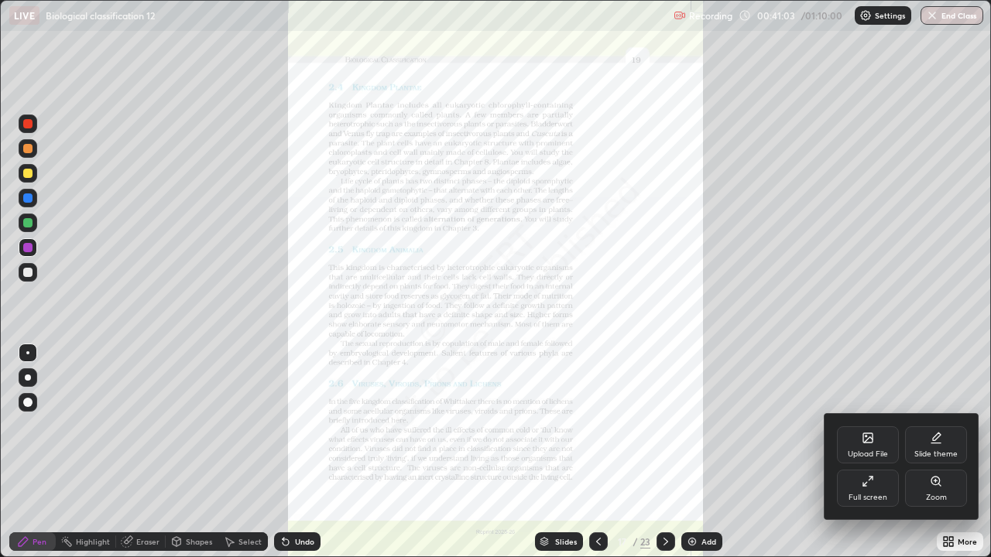
click at [934, 452] on div "Zoom" at bounding box center [936, 498] width 21 height 8
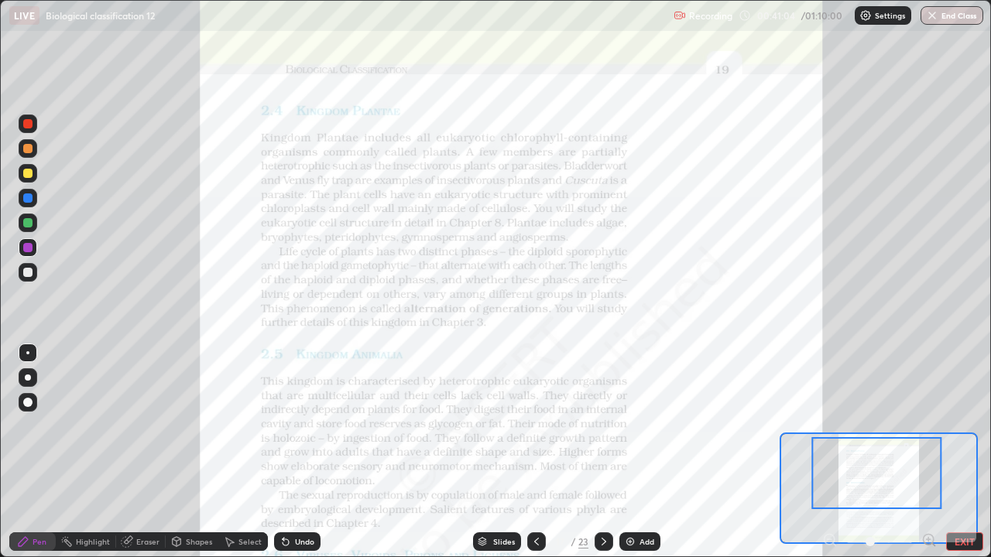
click at [928, 452] on icon at bounding box center [928, 539] width 4 height 0
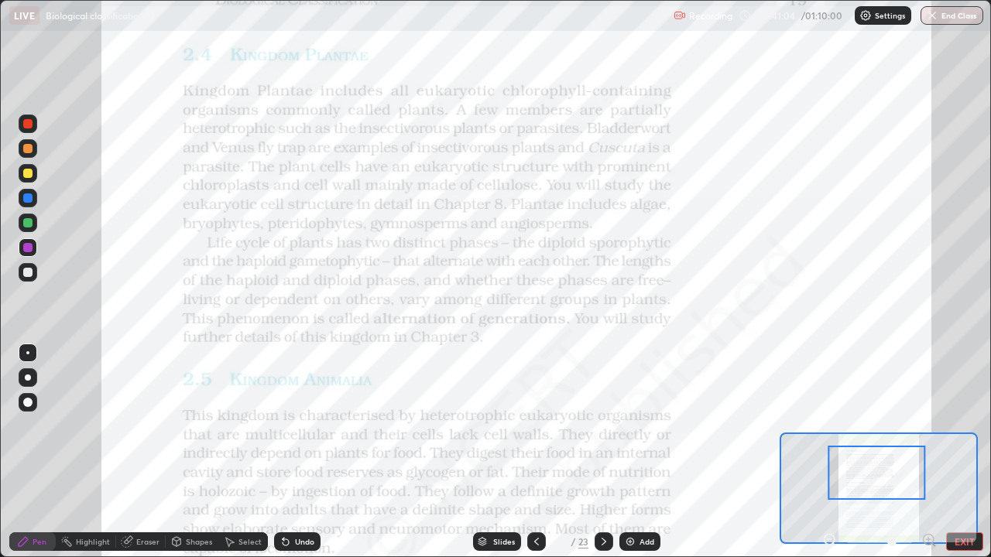
click at [928, 452] on icon at bounding box center [928, 539] width 4 height 0
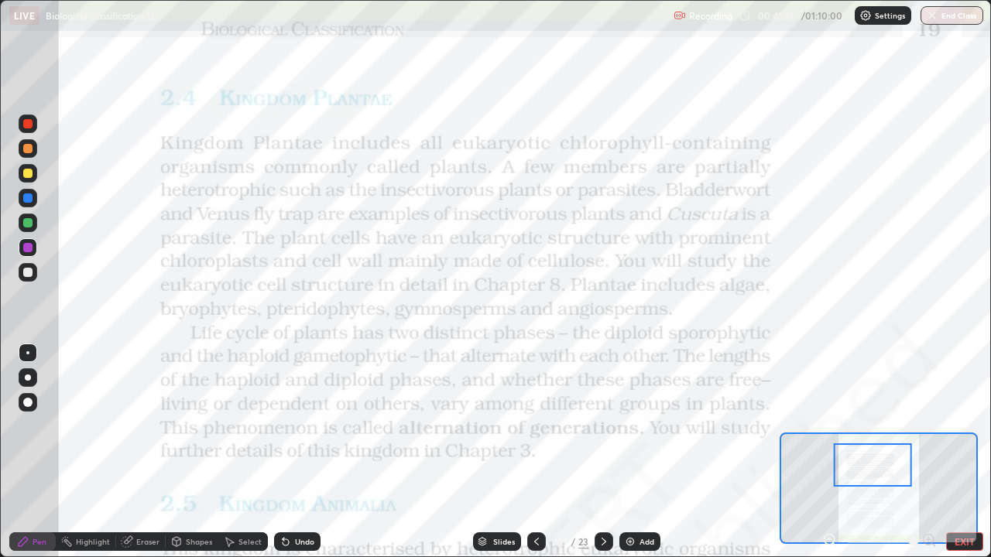
click at [25, 216] on div at bounding box center [28, 223] width 19 height 19
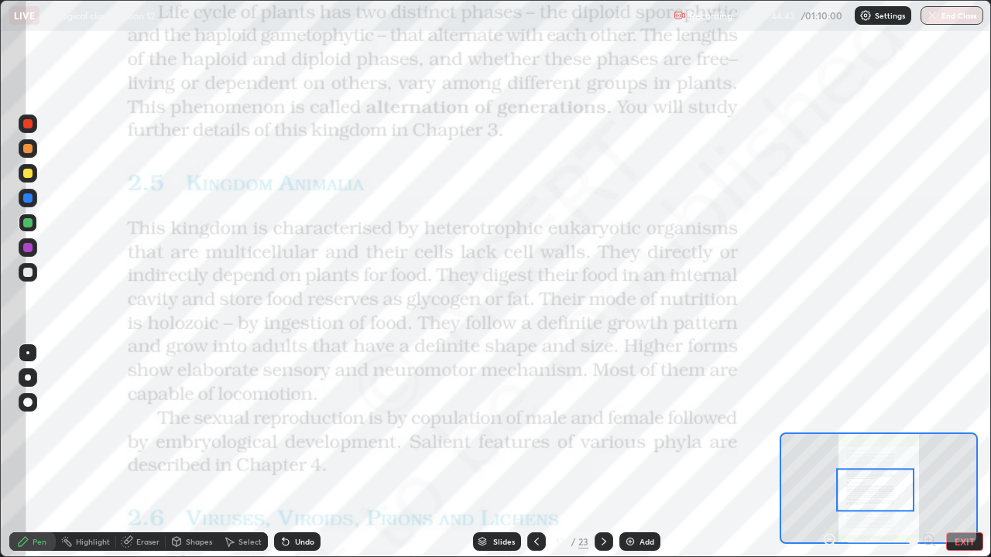
click at [642, 452] on div "Add" at bounding box center [646, 542] width 15 height 8
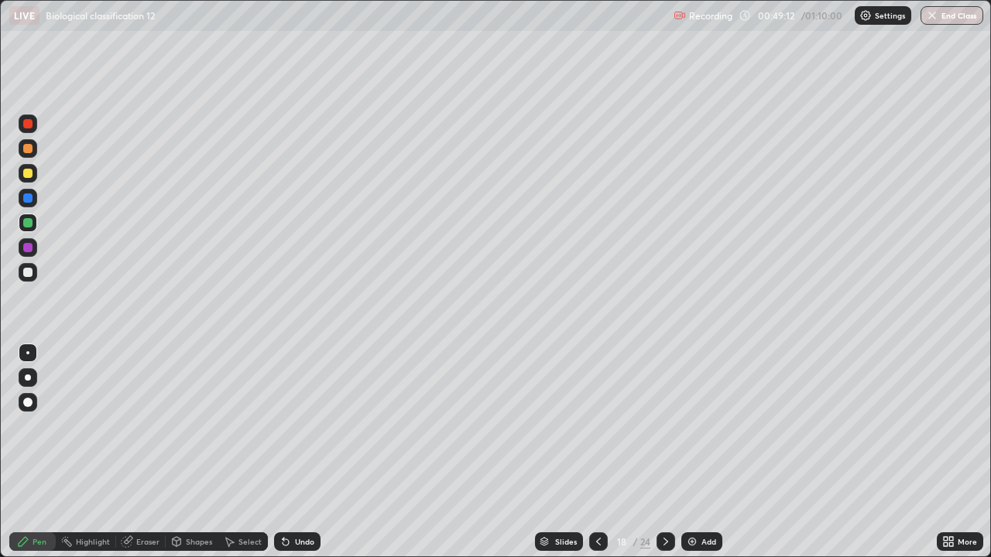
click at [193, 452] on div "Shapes" at bounding box center [199, 542] width 26 height 8
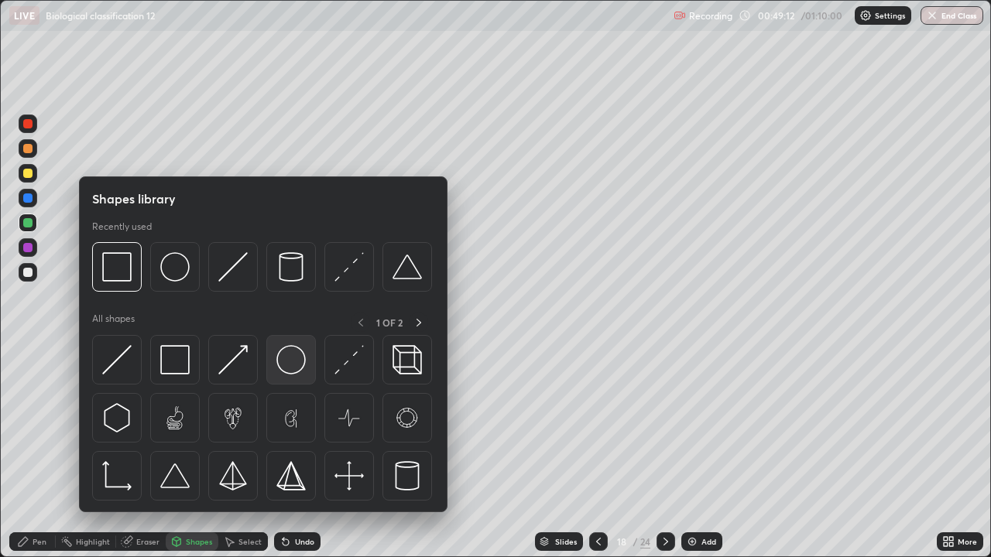
click at [283, 364] on img at bounding box center [290, 359] width 29 height 29
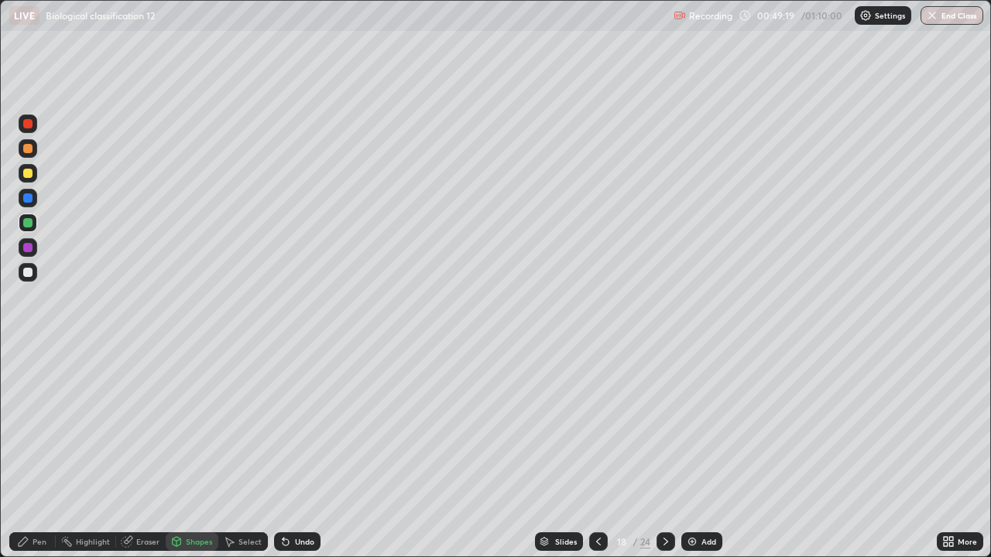
click at [39, 452] on div "Pen" at bounding box center [40, 542] width 14 height 8
click at [26, 248] on div at bounding box center [27, 247] width 9 height 9
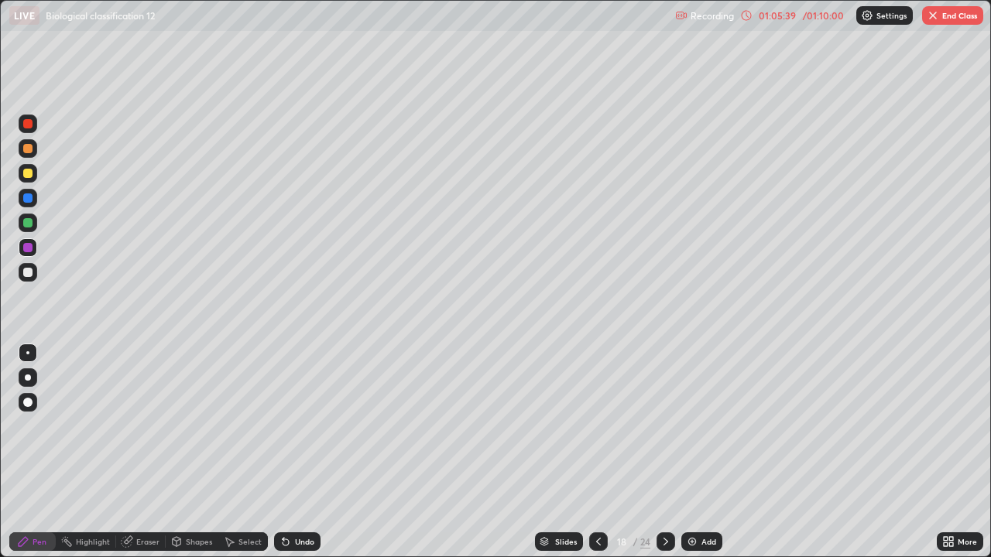
click at [947, 15] on button "End Class" at bounding box center [952, 15] width 61 height 19
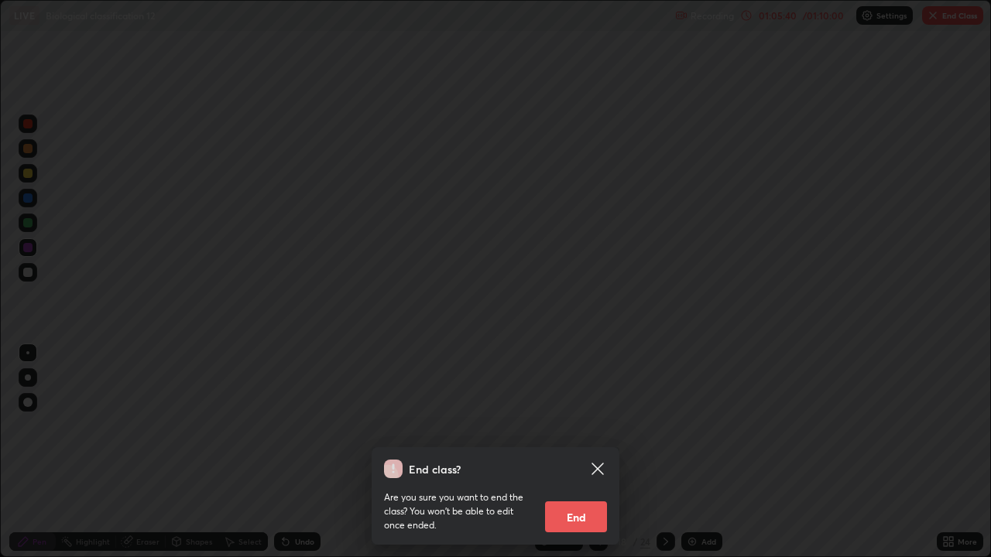
click at [578, 452] on button "End" at bounding box center [576, 516] width 62 height 31
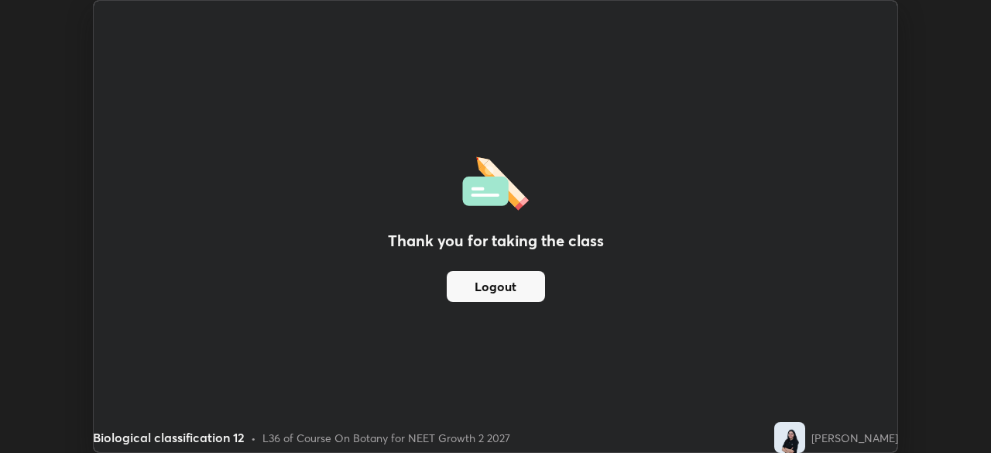
scroll to position [76934, 76396]
